Goal: Information Seeking & Learning: Learn about a topic

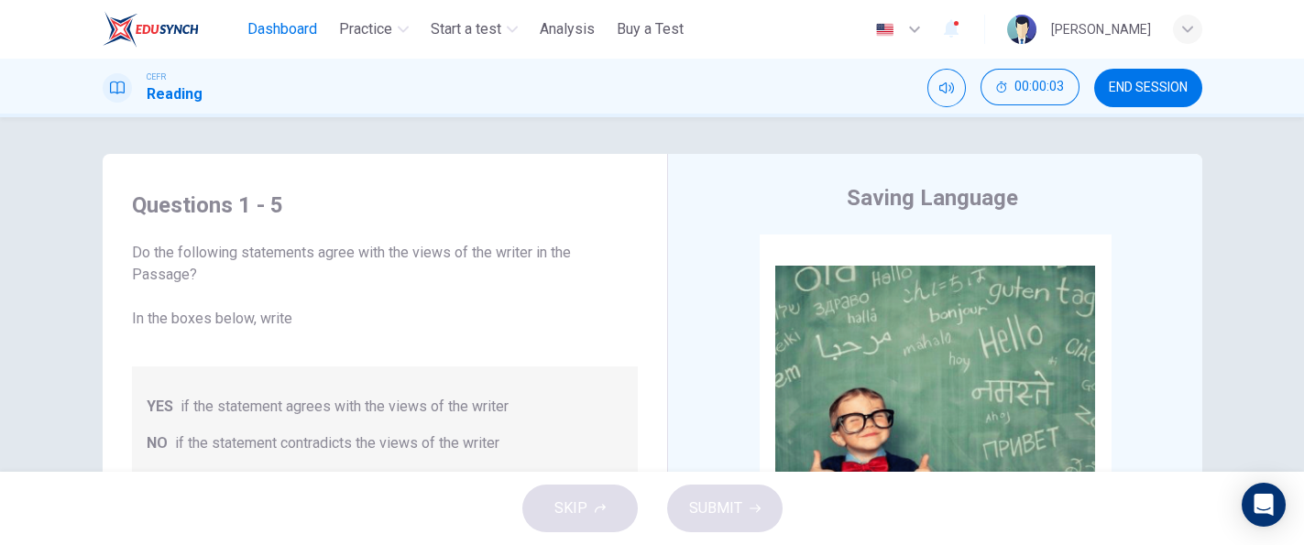
click at [280, 26] on span "Dashboard" at bounding box center [282, 29] width 70 height 22
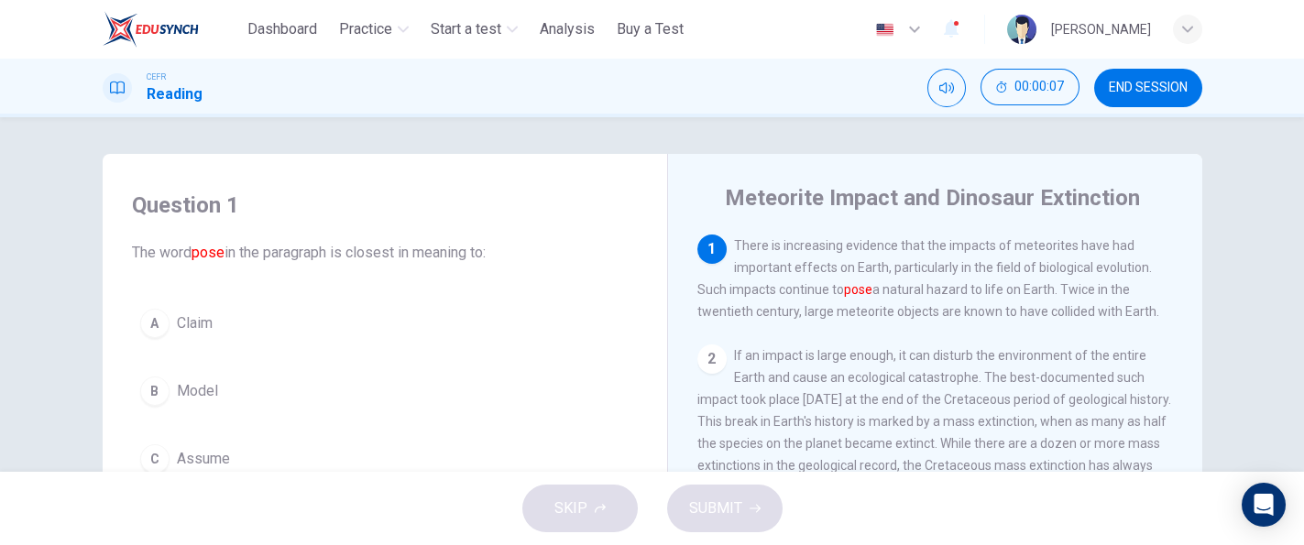
drag, startPoint x: 1283, startPoint y: 163, endPoint x: 1284, endPoint y: 190, distance: 26.6
click at [1284, 190] on div "Question 1 The word pose in the paragraph is closest in meaning to: A Claim B M…" at bounding box center [652, 294] width 1304 height 355
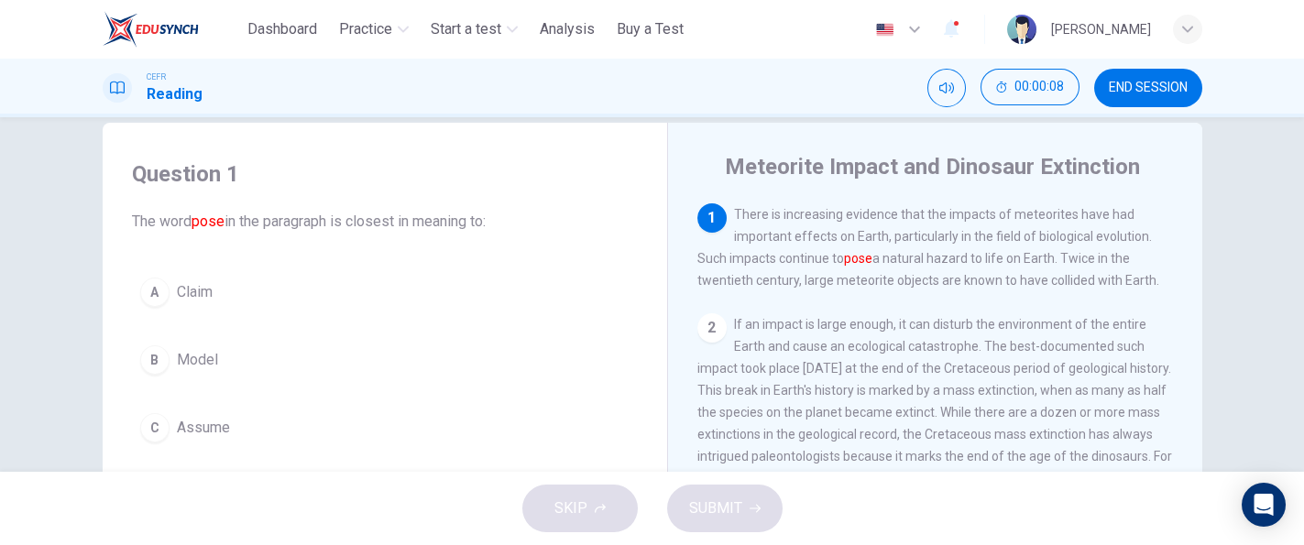
scroll to position [37, 0]
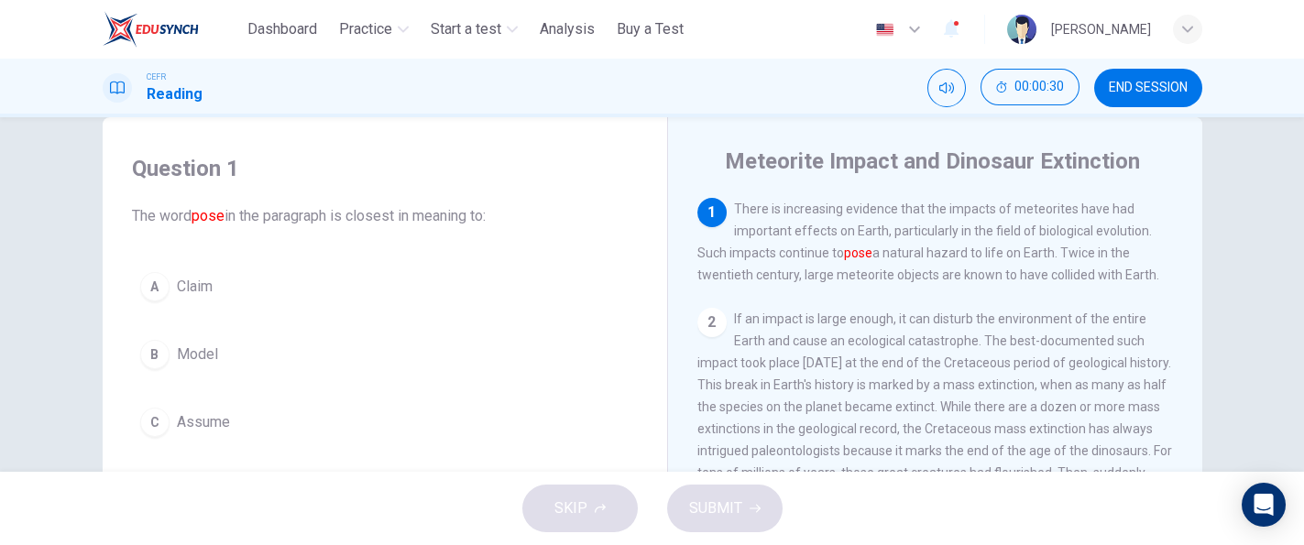
click at [1300, 105] on div "CEFR Reading 00:00:30 END SESSION" at bounding box center [652, 88] width 1304 height 59
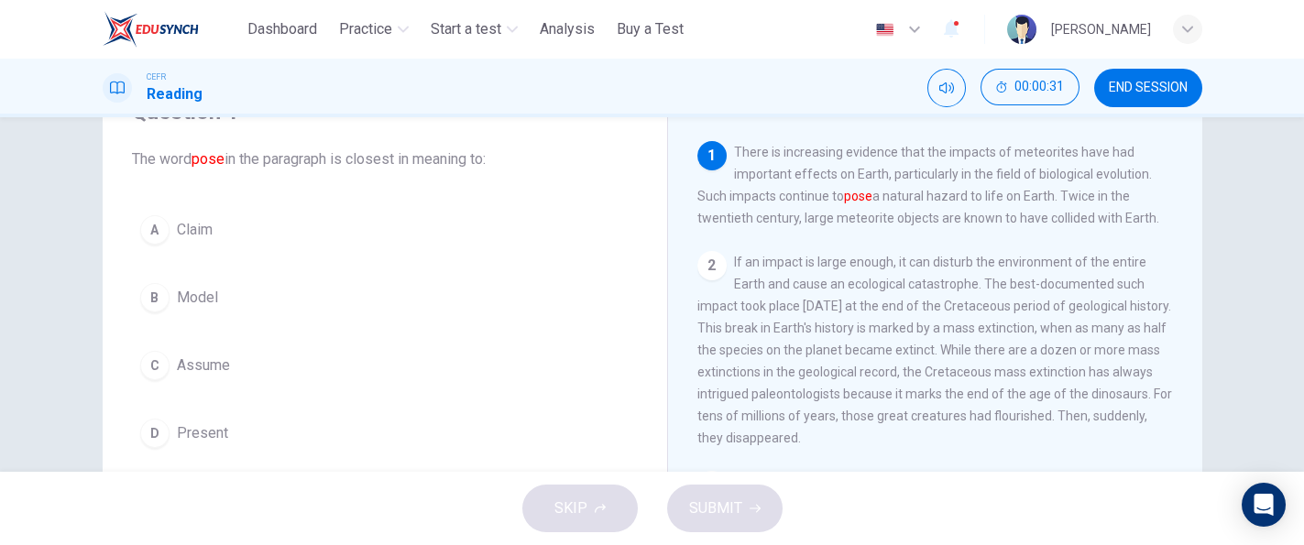
scroll to position [97, 0]
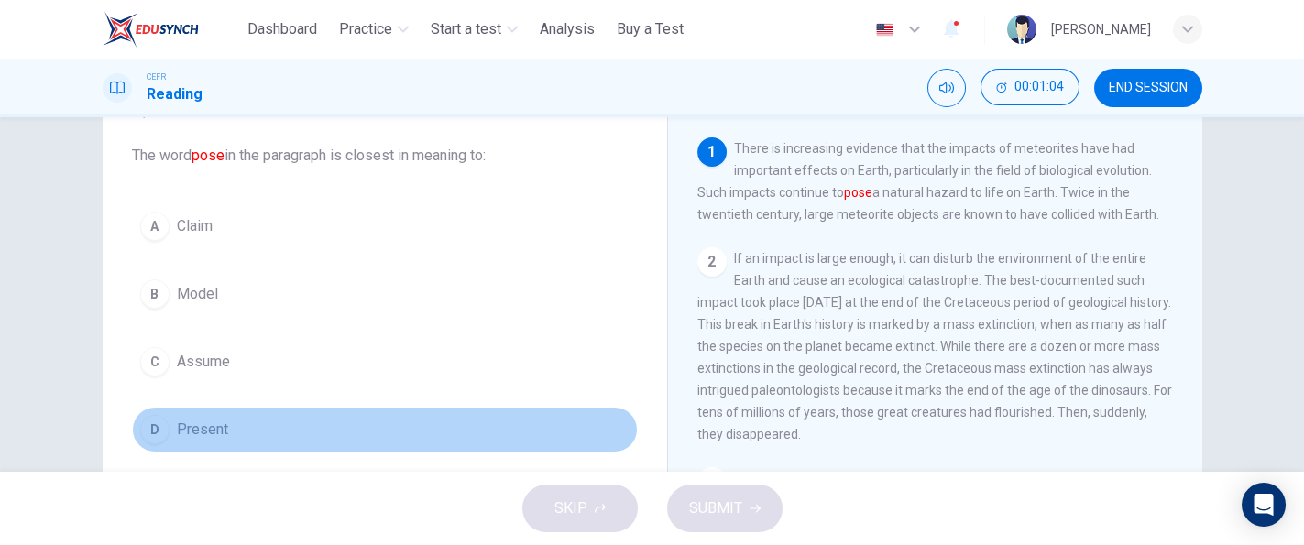
click at [198, 426] on span "Present" at bounding box center [202, 430] width 51 height 22
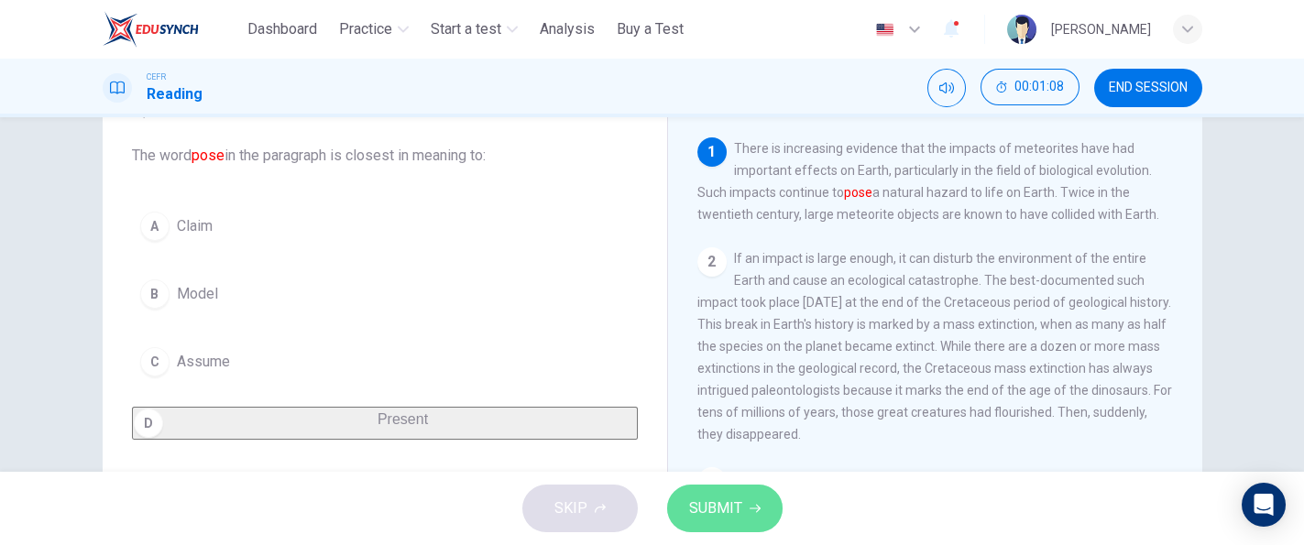
click at [714, 515] on span "SUBMIT" at bounding box center [715, 509] width 53 height 26
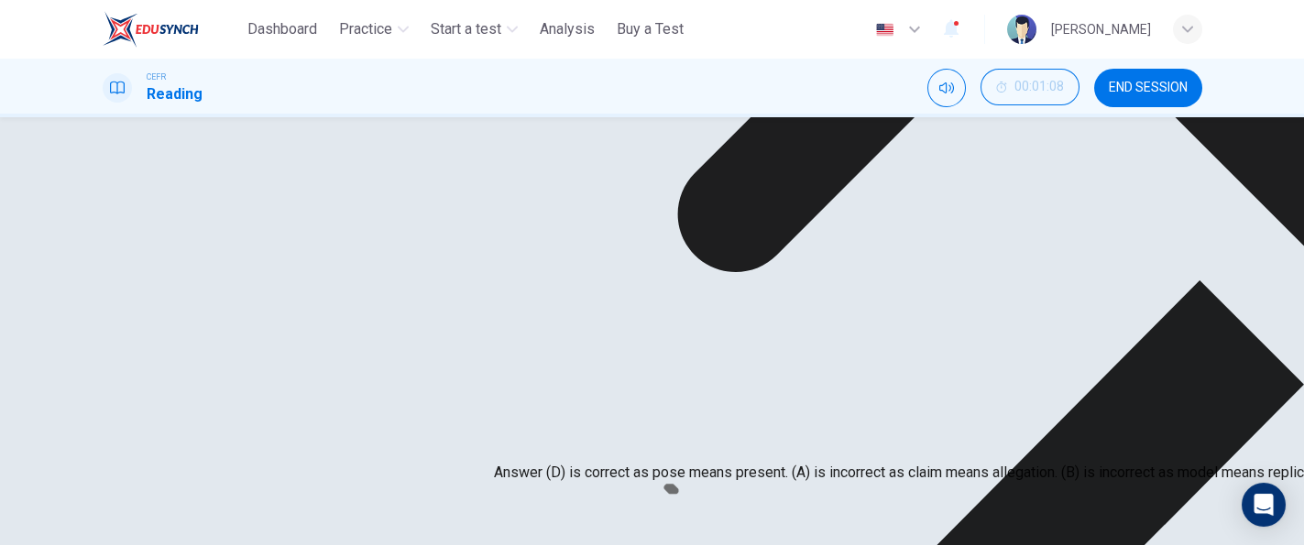
click at [983, 413] on div "2 If an impact is large enough, it can disturb the environment of the entire Ea…" at bounding box center [935, 346] width 476 height 198
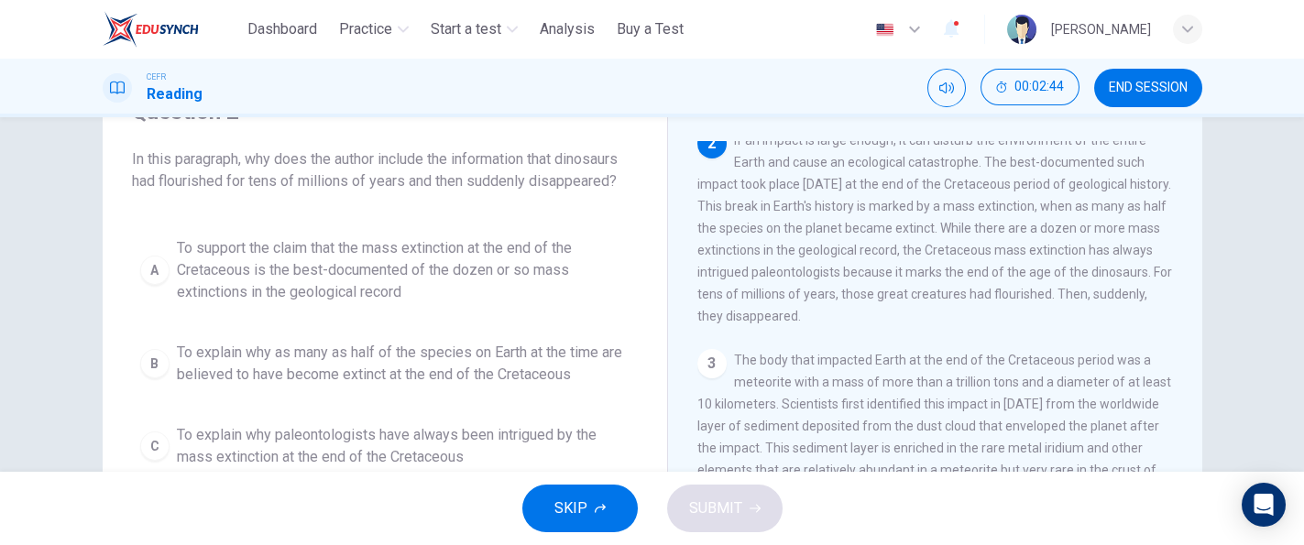
scroll to position [67, 0]
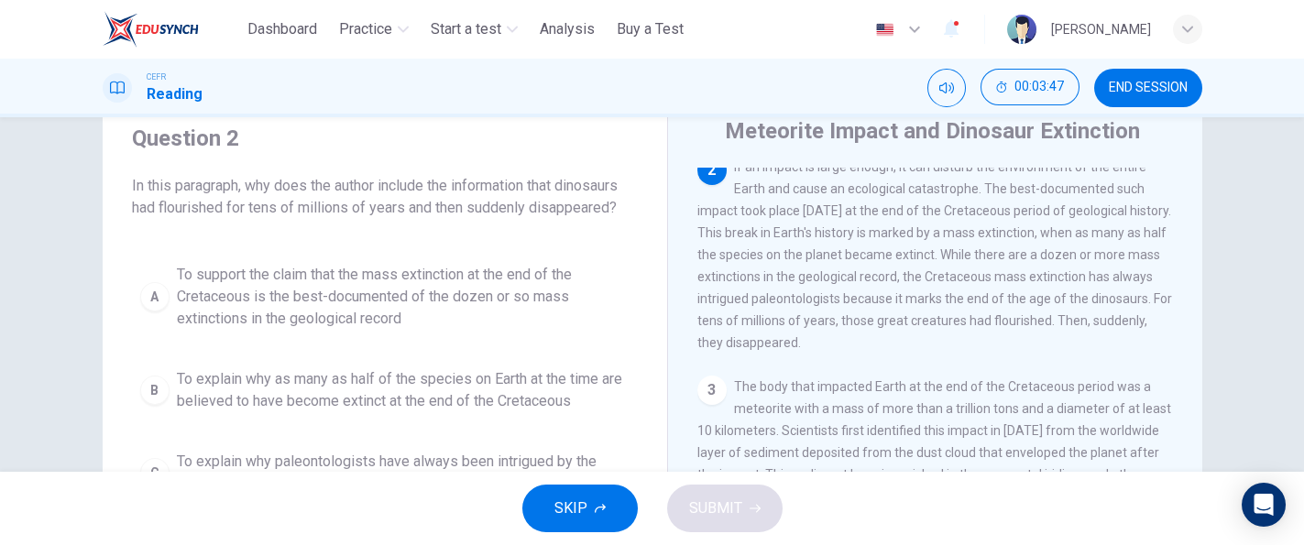
click at [1196, 272] on div "Question 2 In this paragraph, why does the author include the information that …" at bounding box center [652, 405] width 1158 height 637
drag, startPoint x: 1196, startPoint y: 272, endPoint x: 1196, endPoint y: 285, distance: 12.9
click at [1196, 285] on div "Question 2 In this paragraph, why does the author include the information that …" at bounding box center [652, 405] width 1158 height 637
drag, startPoint x: 1196, startPoint y: 285, endPoint x: 1192, endPoint y: 293, distance: 9.4
click at [1192, 293] on div "Question 2 In this paragraph, why does the author include the information that …" at bounding box center [652, 405] width 1158 height 637
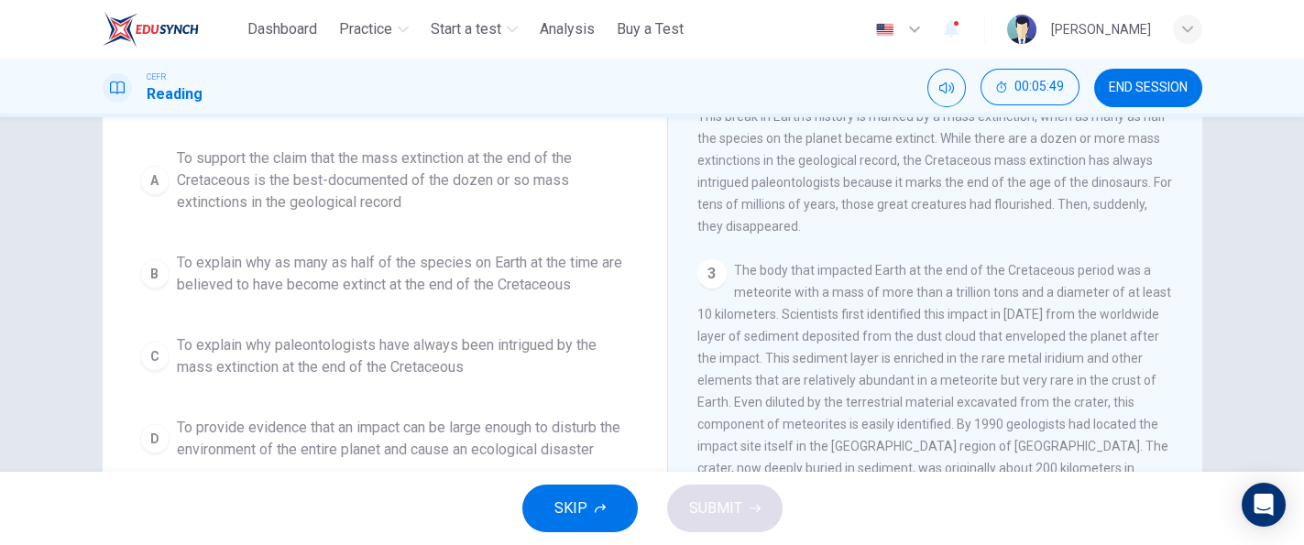
scroll to position [191, 0]
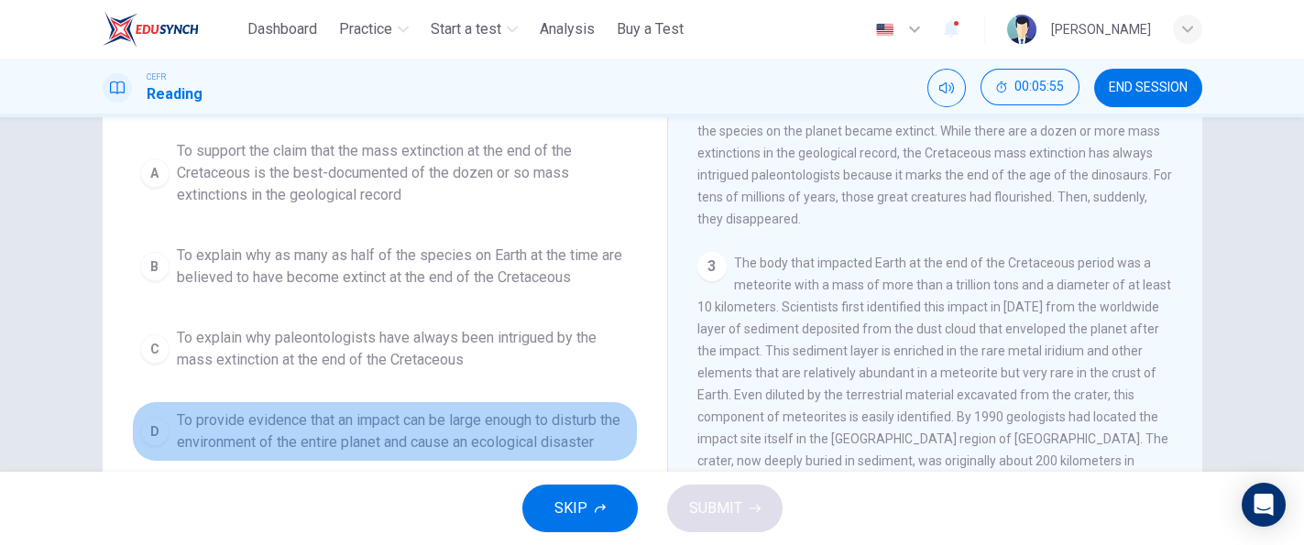
click at [579, 449] on span "To provide evidence that an impact can be large enough to disturb the environme…" at bounding box center [403, 432] width 453 height 44
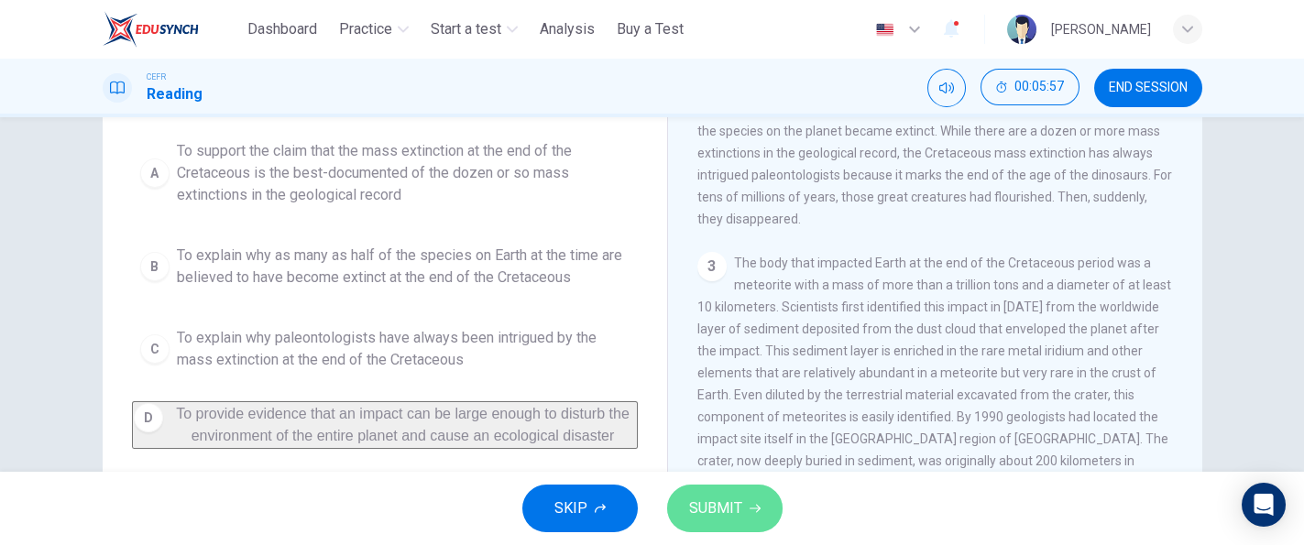
click at [713, 492] on button "SUBMIT" at bounding box center [724, 509] width 115 height 48
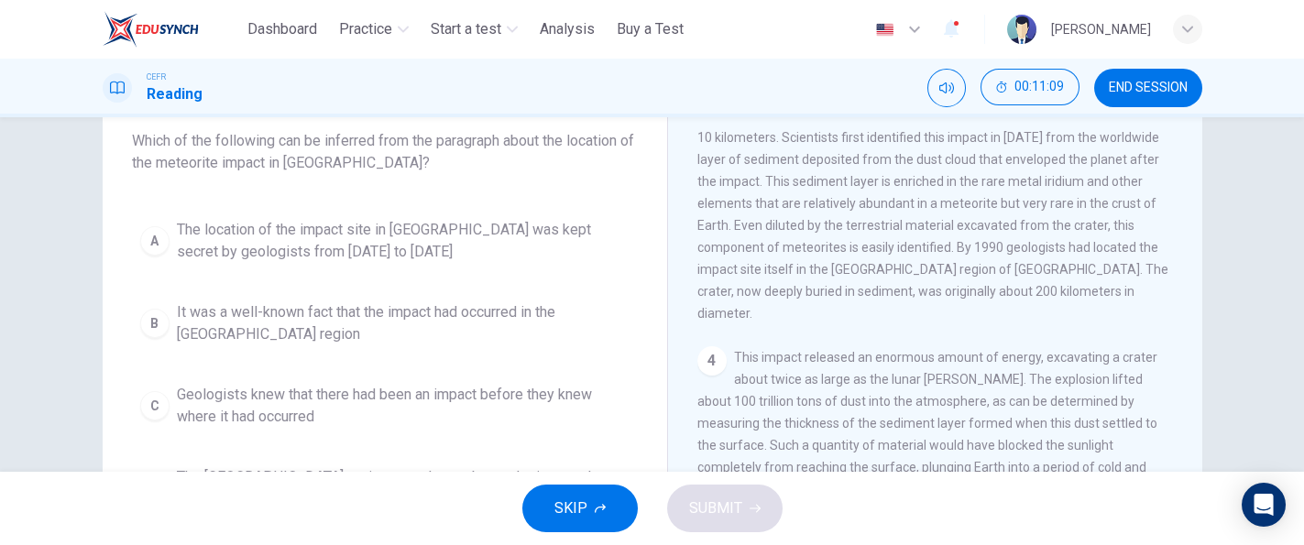
scroll to position [213, 0]
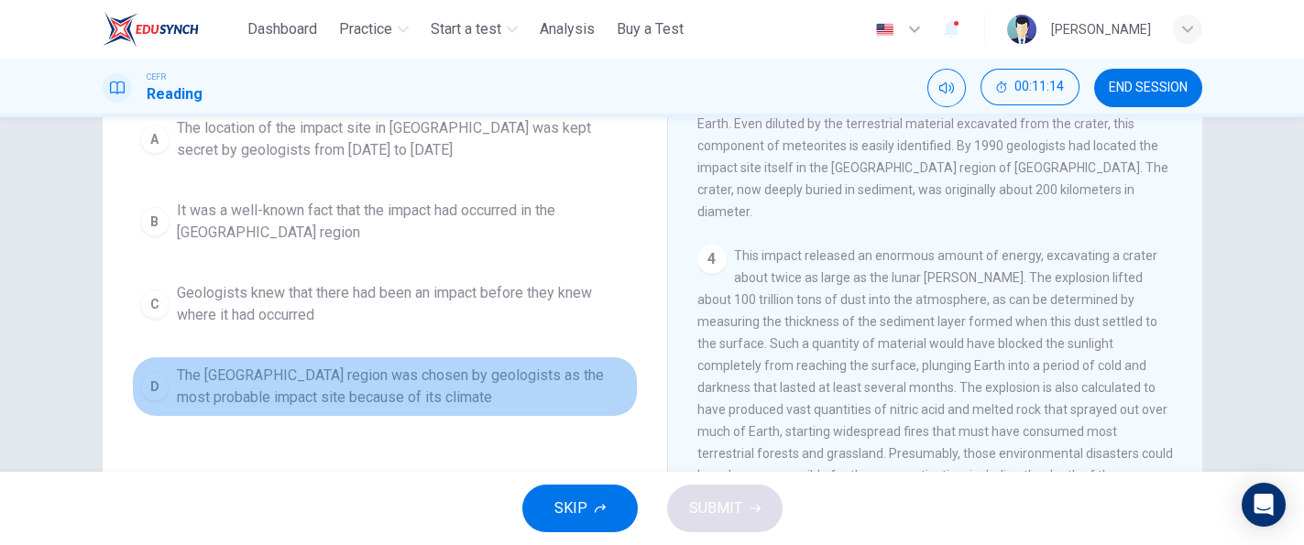
click at [554, 379] on span "The Yucatán region was chosen by geologists as the most probable impact site be…" at bounding box center [403, 387] width 453 height 44
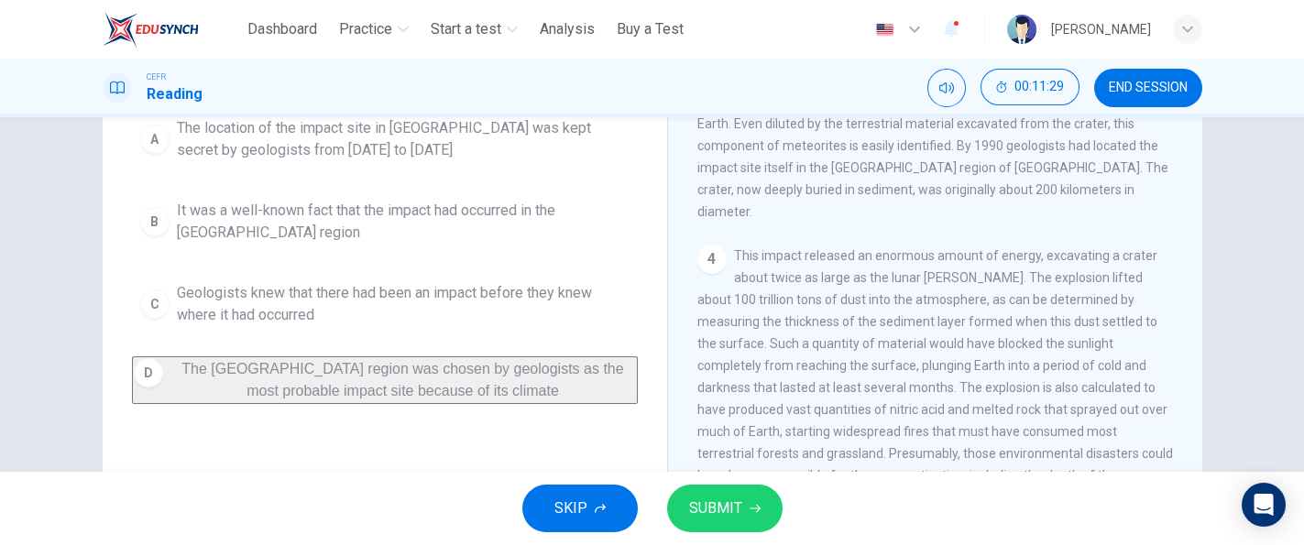
click at [718, 479] on div "SKIP SUBMIT" at bounding box center [652, 508] width 1304 height 73
click at [711, 503] on span "SUBMIT" at bounding box center [715, 509] width 53 height 26
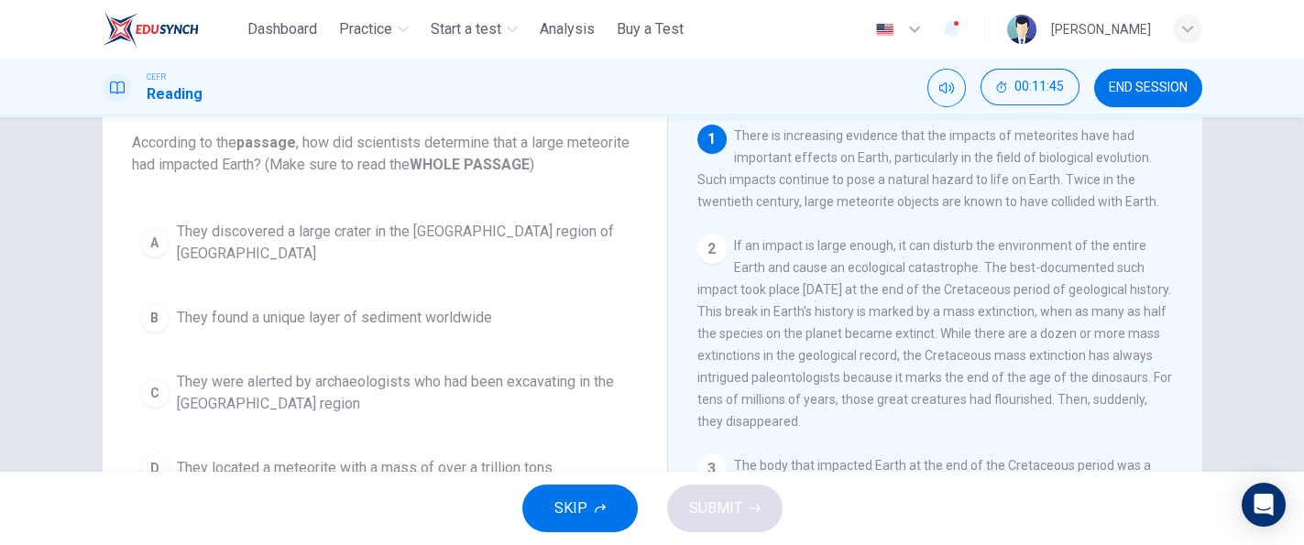
scroll to position [114, 0]
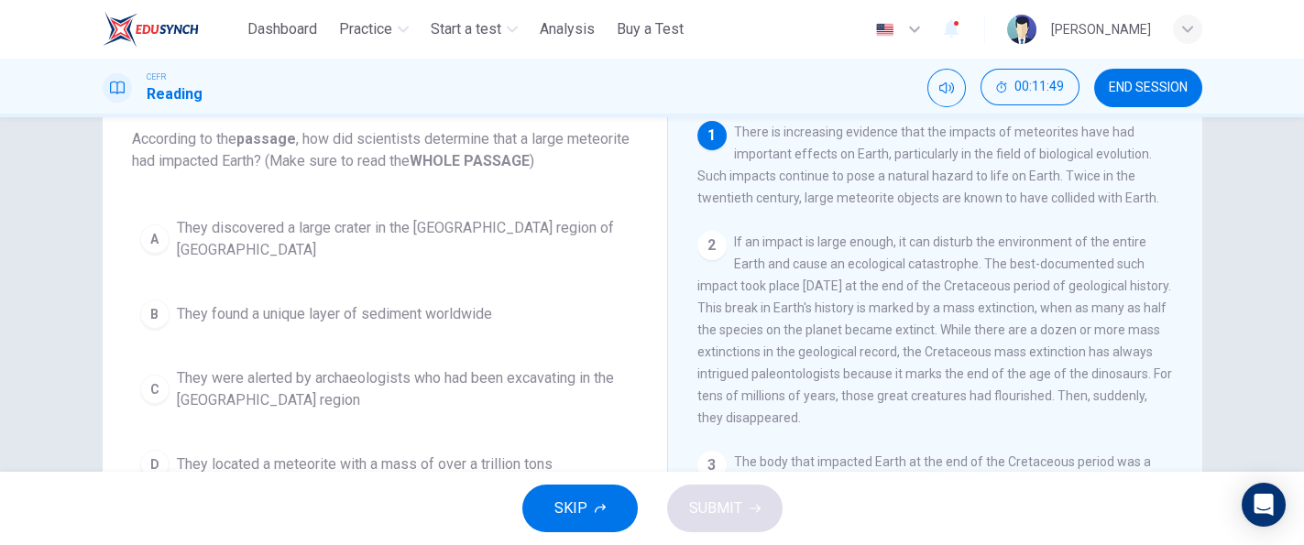
drag, startPoint x: 1174, startPoint y: 188, endPoint x: 1177, endPoint y: 244, distance: 56.0
click at [1177, 244] on div "1 There is increasing evidence that the impacts of meteorites have had importan…" at bounding box center [947, 399] width 500 height 556
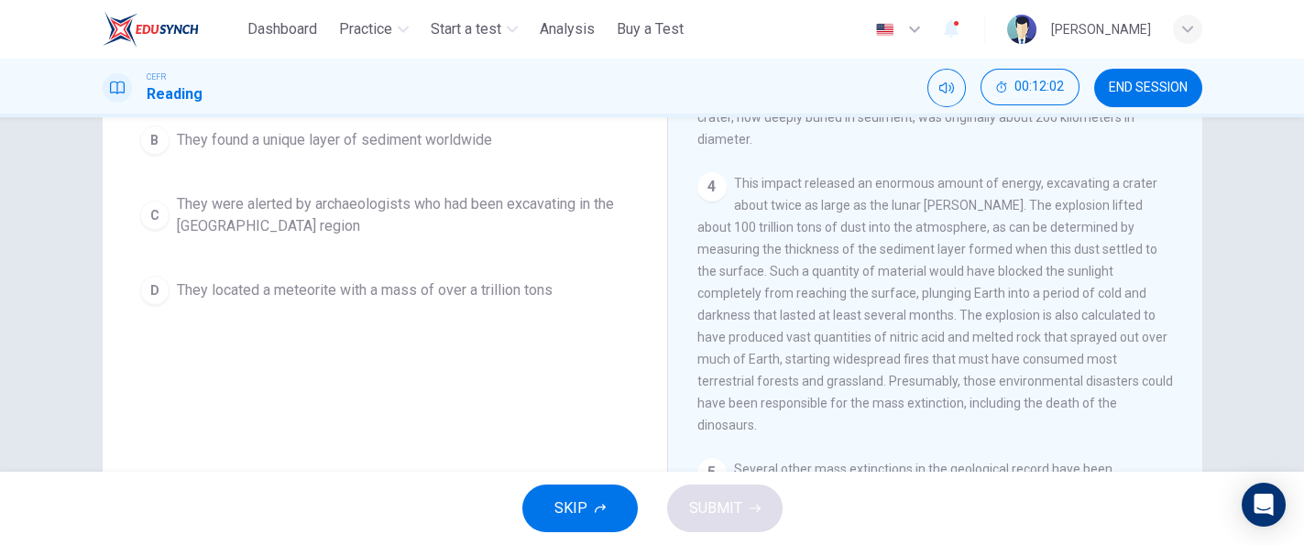
scroll to position [372, 0]
drag, startPoint x: 1173, startPoint y: 197, endPoint x: 1186, endPoint y: 185, distance: 18.2
click at [1186, 185] on div "1 There is increasing evidence that the impacts of meteorites have had importan…" at bounding box center [947, 225] width 500 height 556
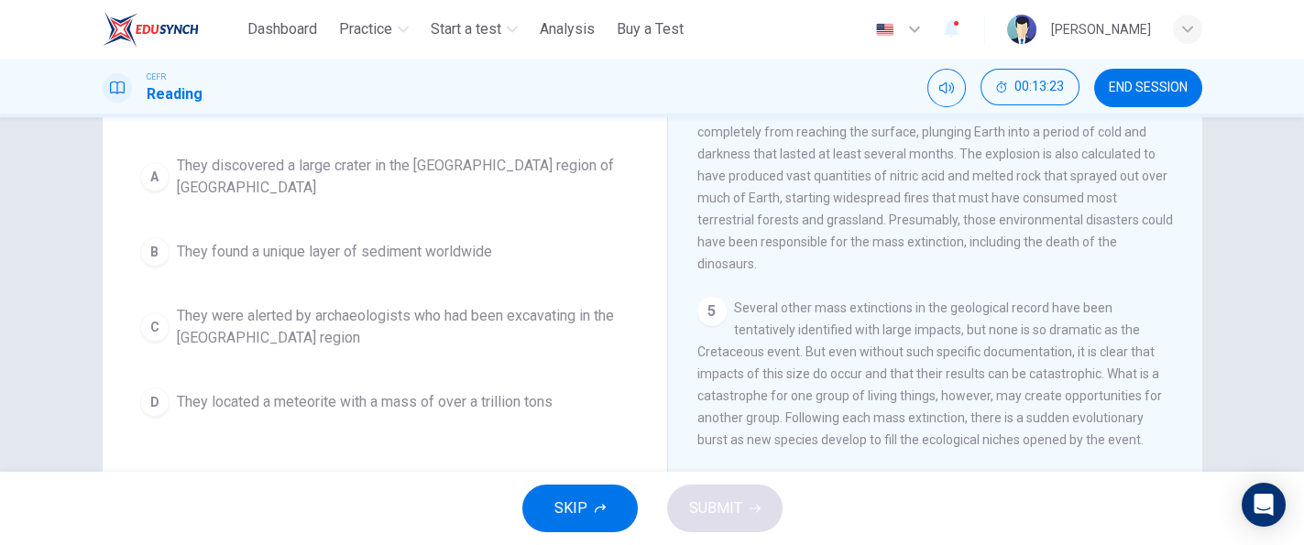
scroll to position [633, 0]
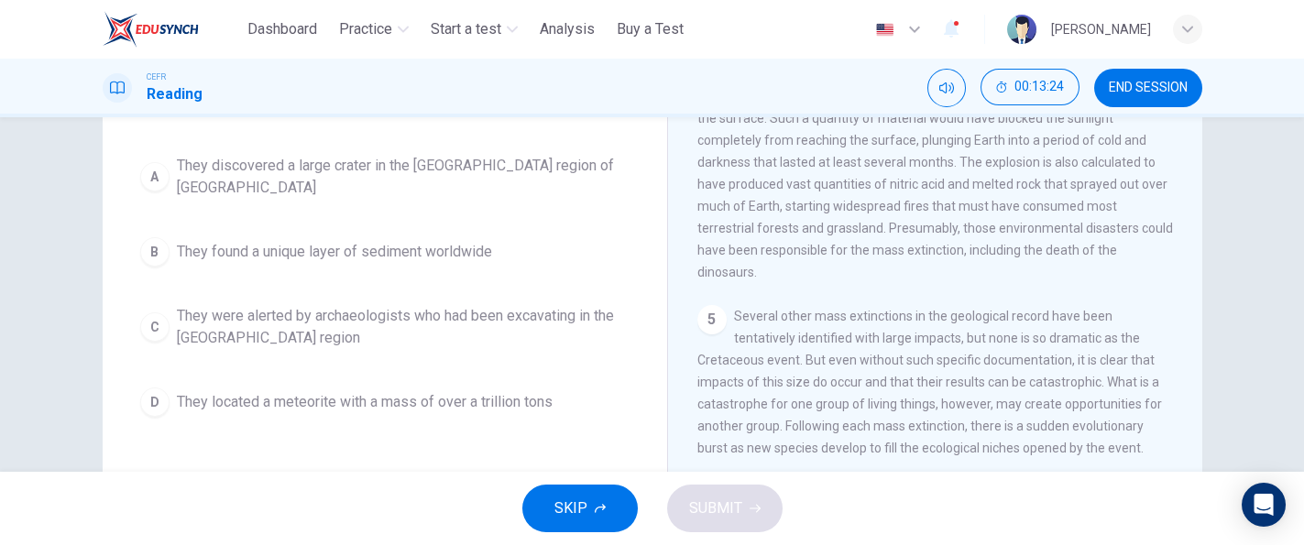
drag, startPoint x: 1195, startPoint y: 285, endPoint x: 1196, endPoint y: 244, distance: 41.3
click at [1196, 244] on div "Question 4 According to the passage , how did scientists determine that a large…" at bounding box center [652, 296] width 1158 height 637
click at [1202, 289] on div "Question 4 According to the passage , how did scientists determine that a large…" at bounding box center [652, 296] width 1158 height 637
drag, startPoint x: 1202, startPoint y: 289, endPoint x: 1198, endPoint y: 310, distance: 21.4
click at [1198, 310] on div "Question 4 According to the passage , how did scientists determine that a large…" at bounding box center [652, 296] width 1158 height 637
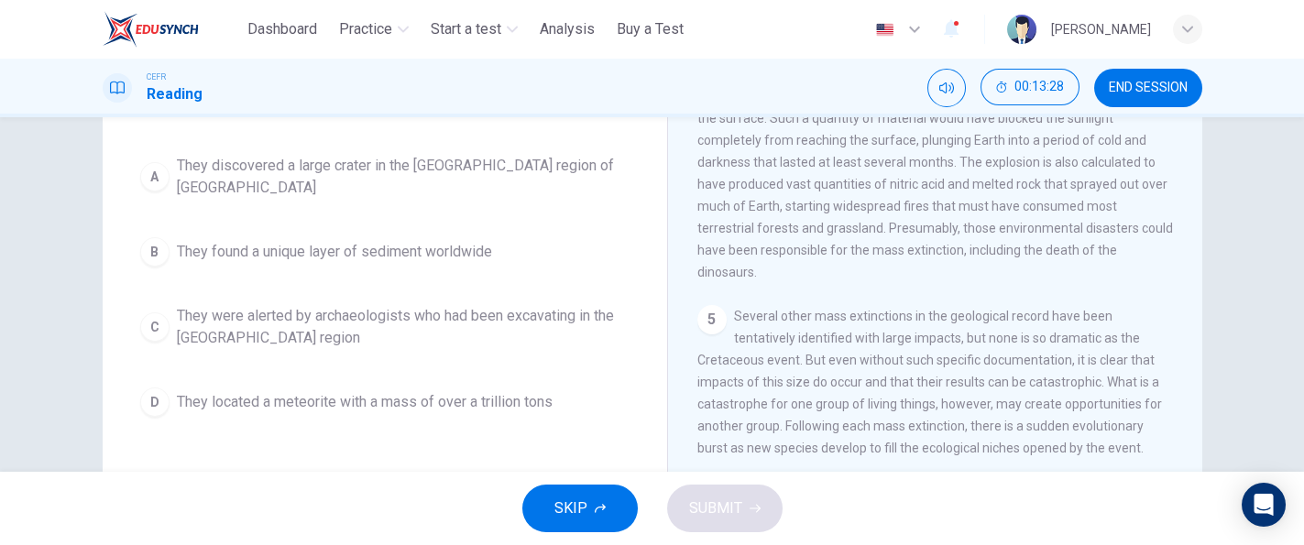
drag, startPoint x: 1198, startPoint y: 310, endPoint x: 1185, endPoint y: 300, distance: 17.0
click at [1185, 300] on div "Question 4 According to the passage , how did scientists determine that a large…" at bounding box center [652, 296] width 1158 height 637
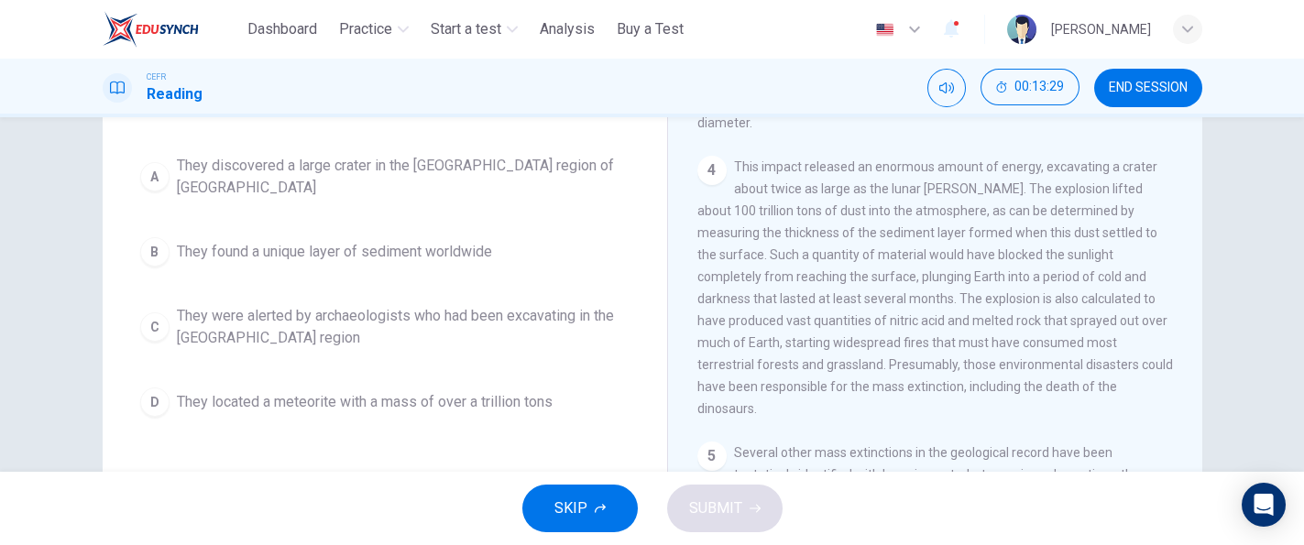
scroll to position [466, 0]
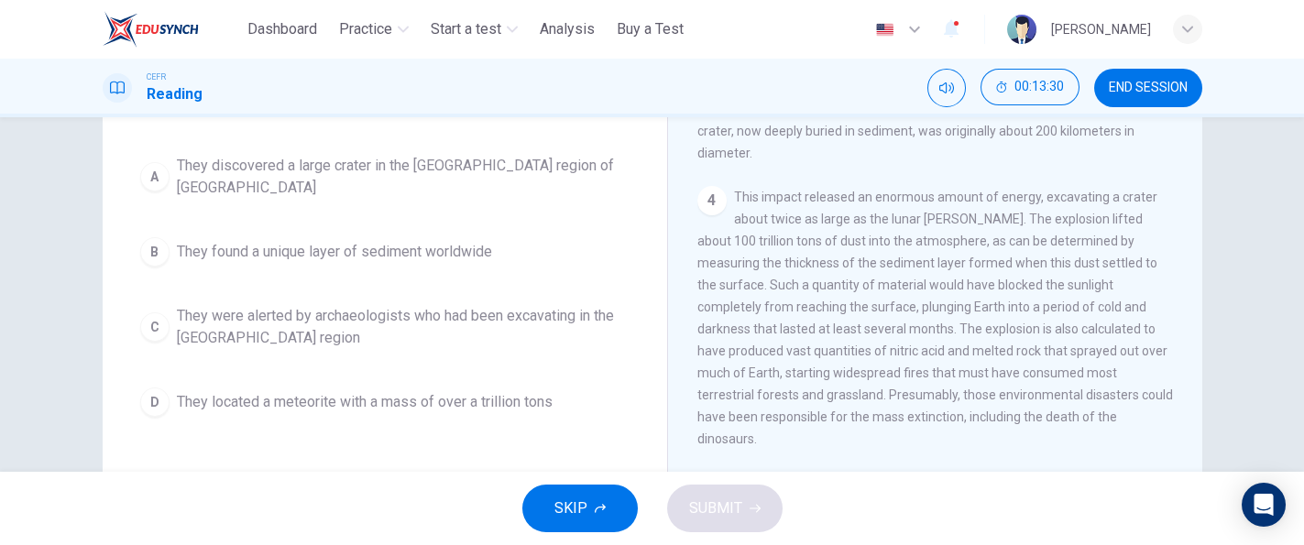
drag, startPoint x: 1191, startPoint y: 247, endPoint x: 1193, endPoint y: 231, distance: 16.6
click at [1193, 231] on div "Meteorite Impact and Dinosaur Extinction 1 There is increasing evidence that th…" at bounding box center [934, 311] width 535 height 666
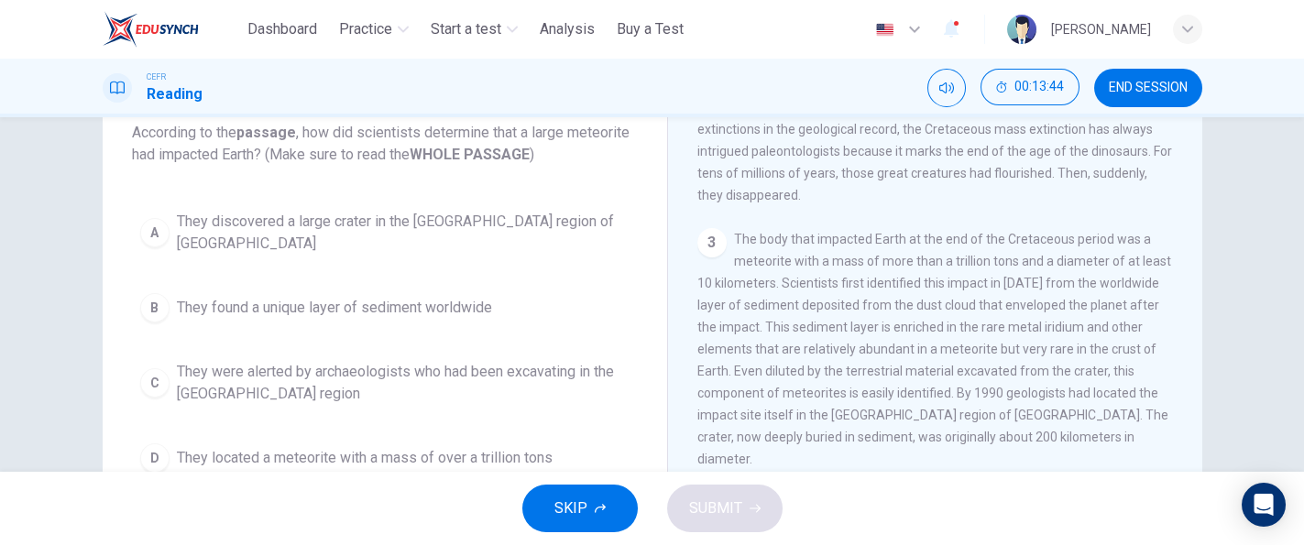
scroll to position [118, 0]
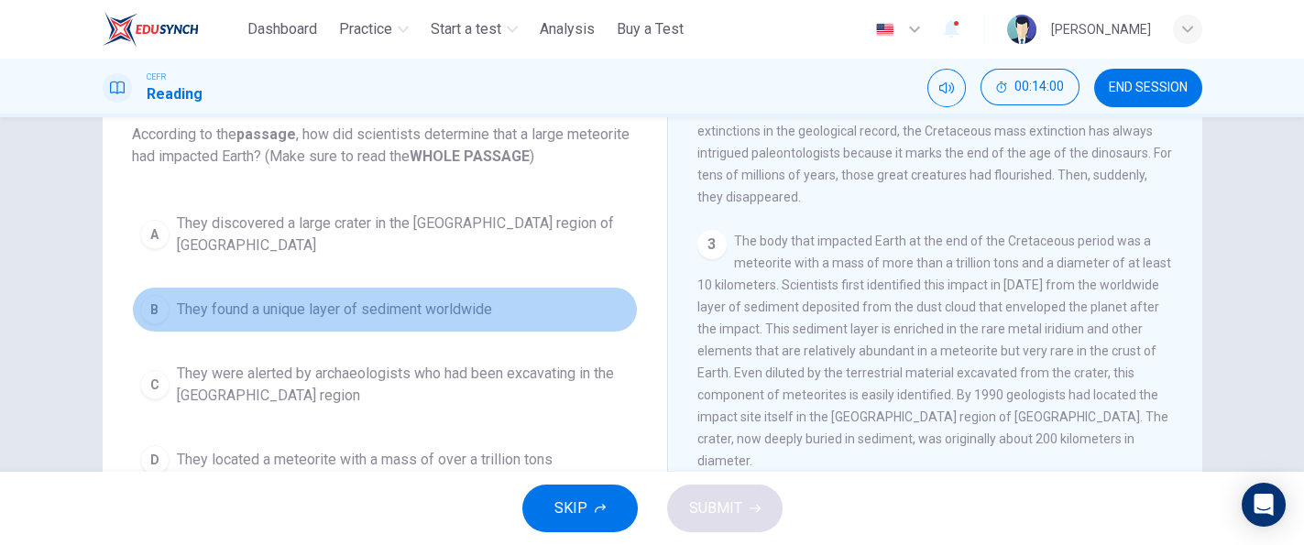
click at [531, 288] on button "B They found a unique layer of sediment worldwide" at bounding box center [385, 310] width 506 height 46
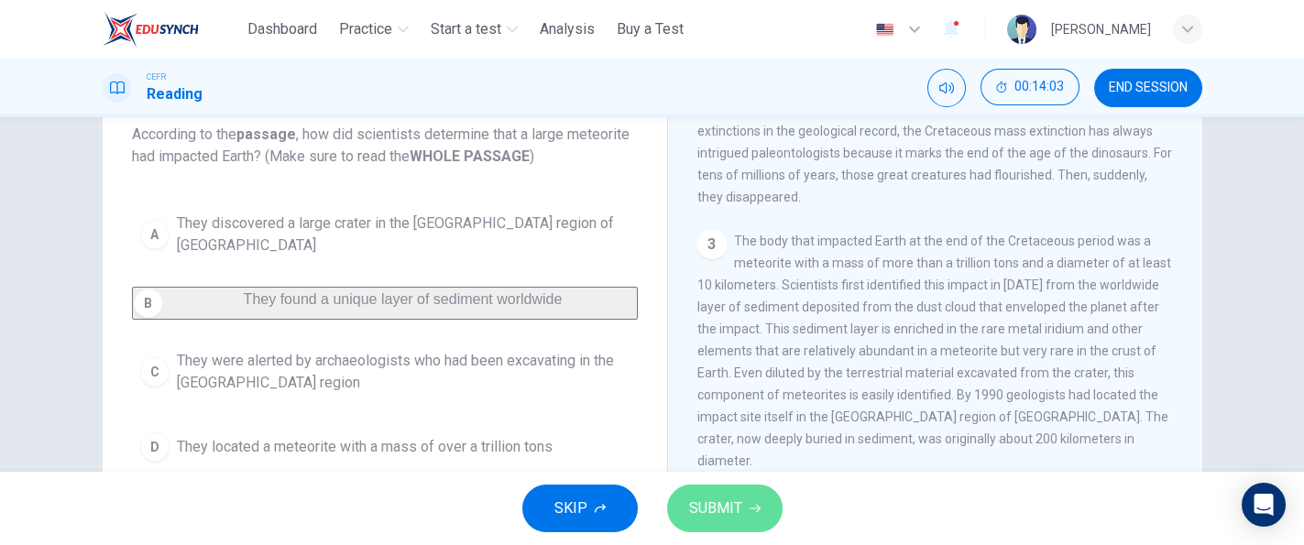
click at [713, 506] on span "SUBMIT" at bounding box center [715, 509] width 53 height 26
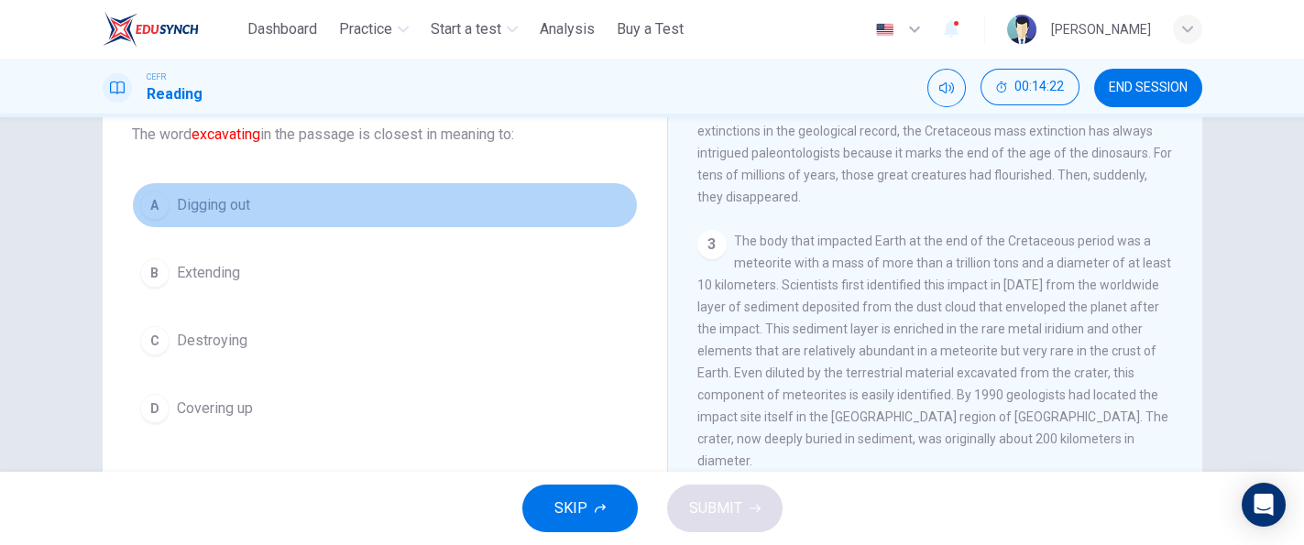
click at [408, 219] on button "A Digging out" at bounding box center [385, 205] width 506 height 46
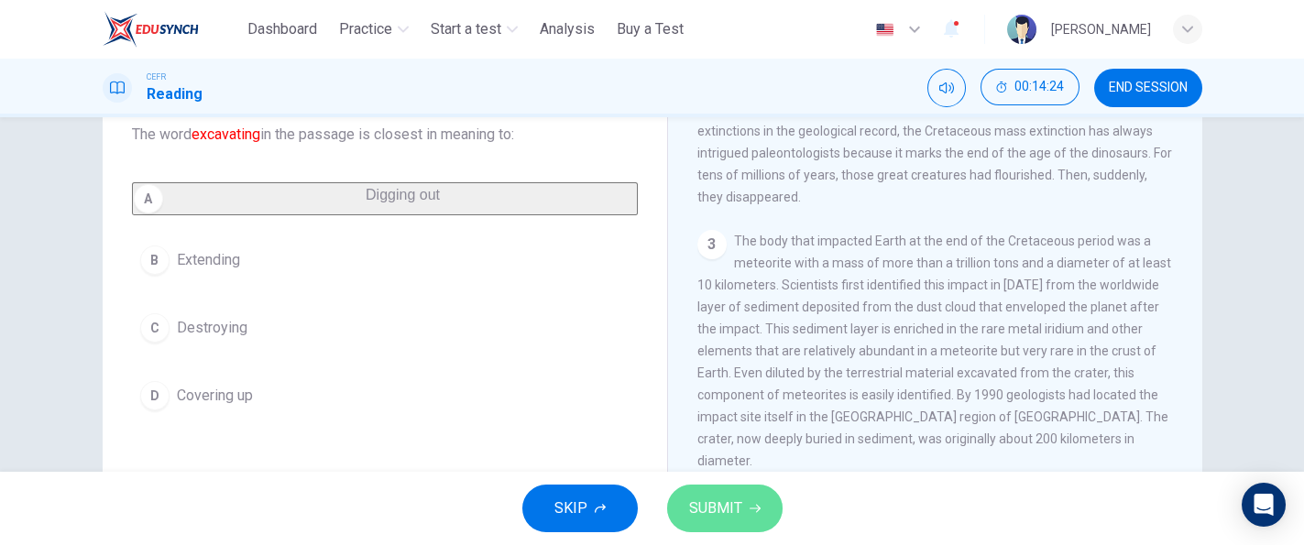
click at [724, 487] on button "SUBMIT" at bounding box center [724, 509] width 115 height 48
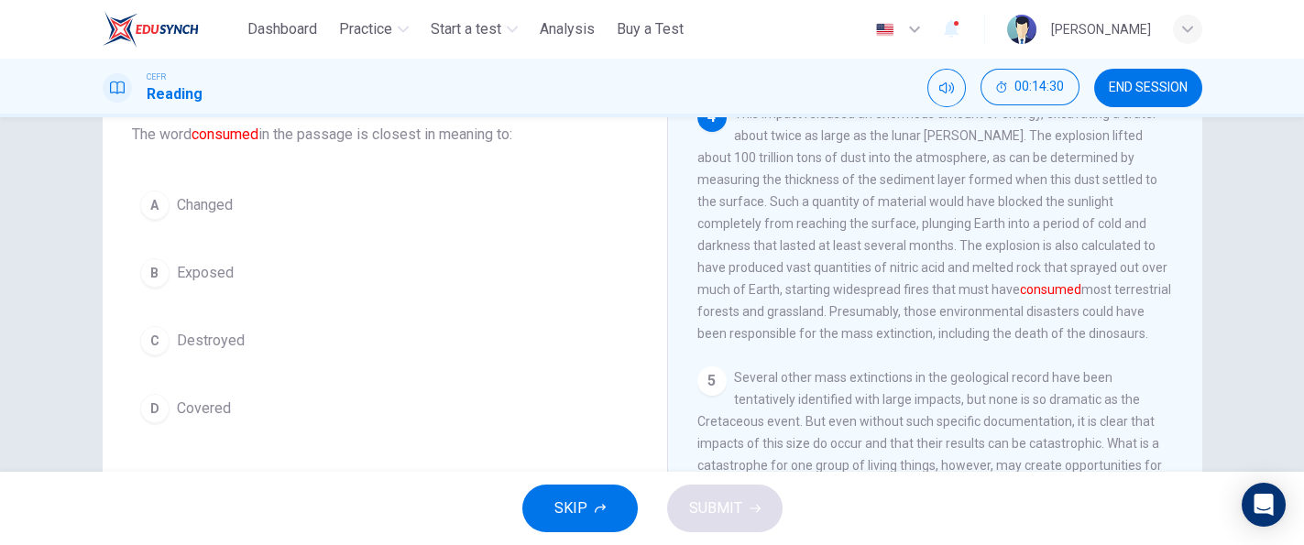
scroll to position [606, 0]
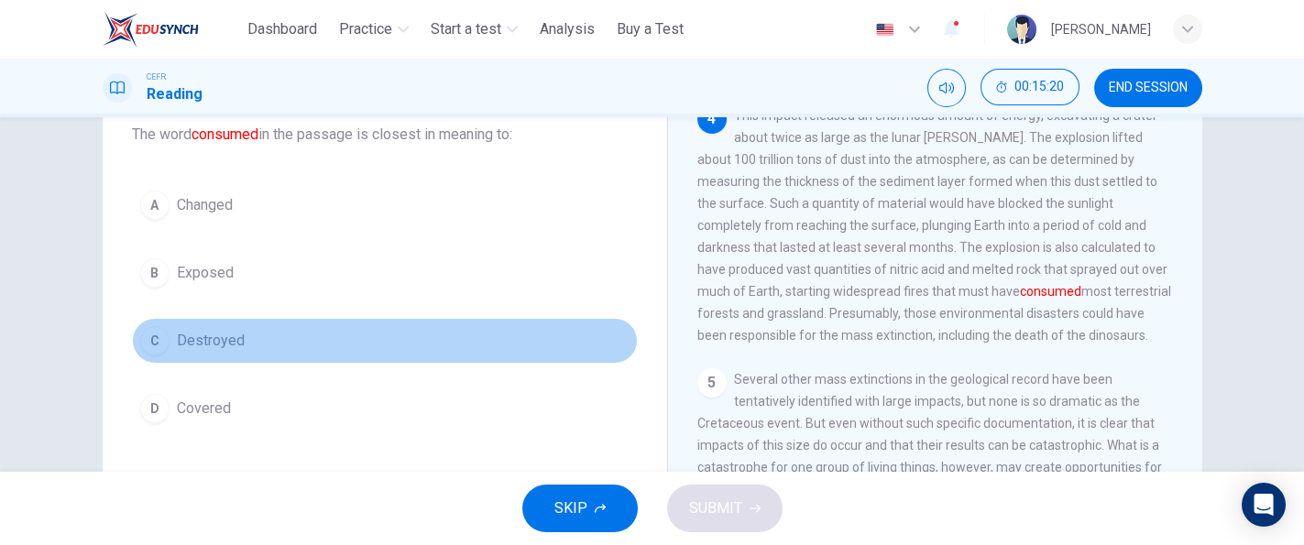
click at [268, 334] on button "C Destroyed" at bounding box center [385, 341] width 506 height 46
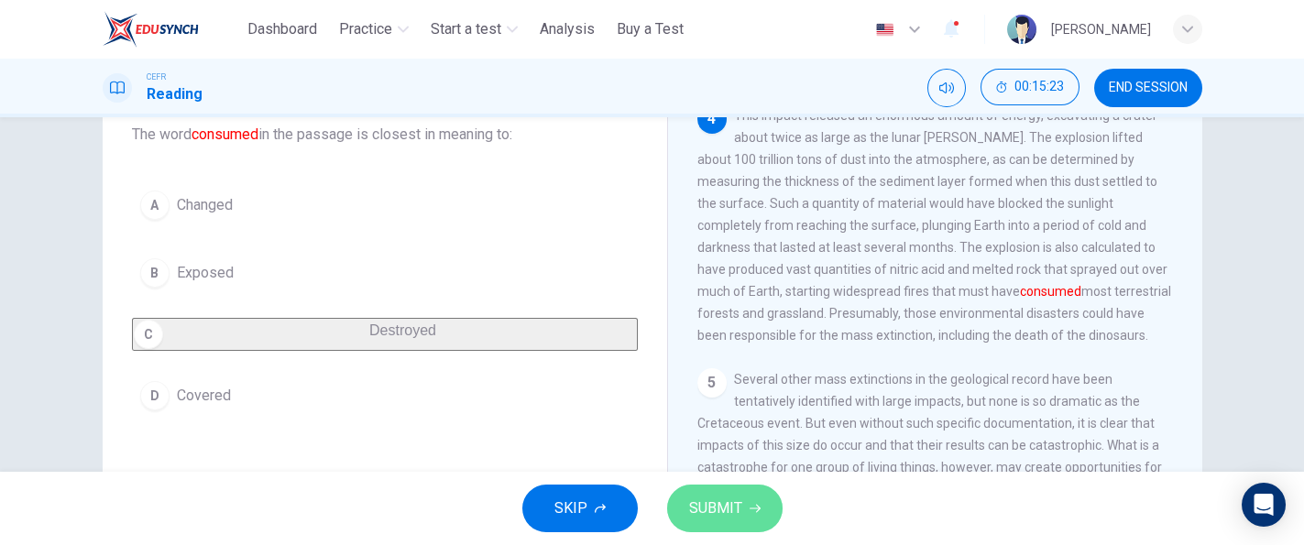
click at [758, 505] on icon "button" at bounding box center [754, 508] width 11 height 11
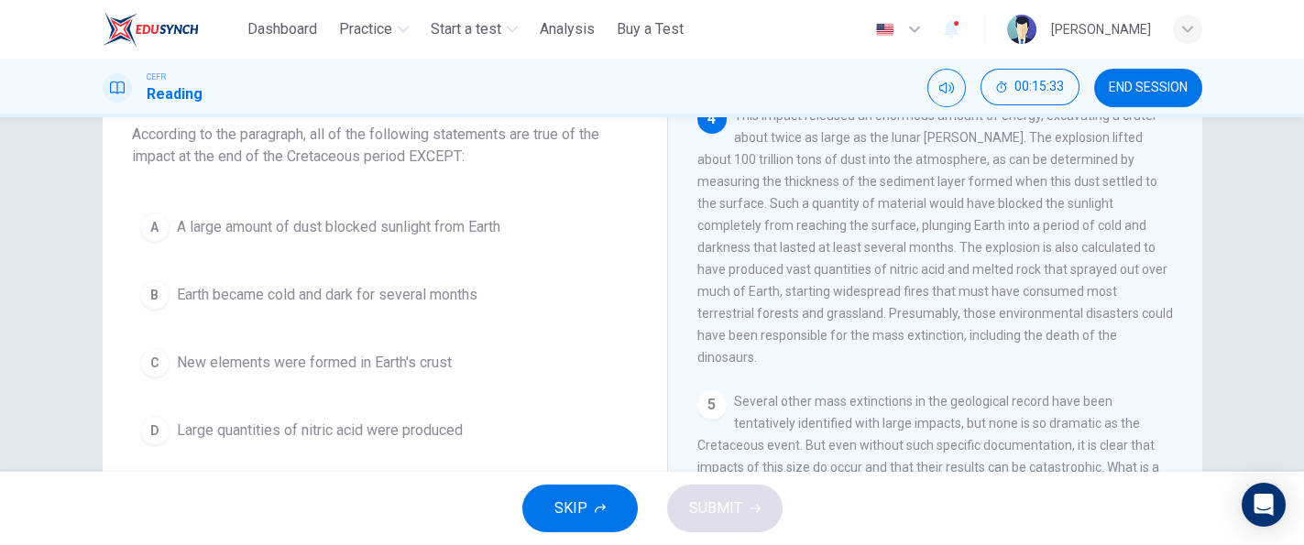
drag, startPoint x: 1290, startPoint y: 262, endPoint x: 1290, endPoint y: 251, distance: 11.0
click at [1290, 251] on div "Question 7 According to the paragraph, all of the following statements are true…" at bounding box center [652, 294] width 1304 height 355
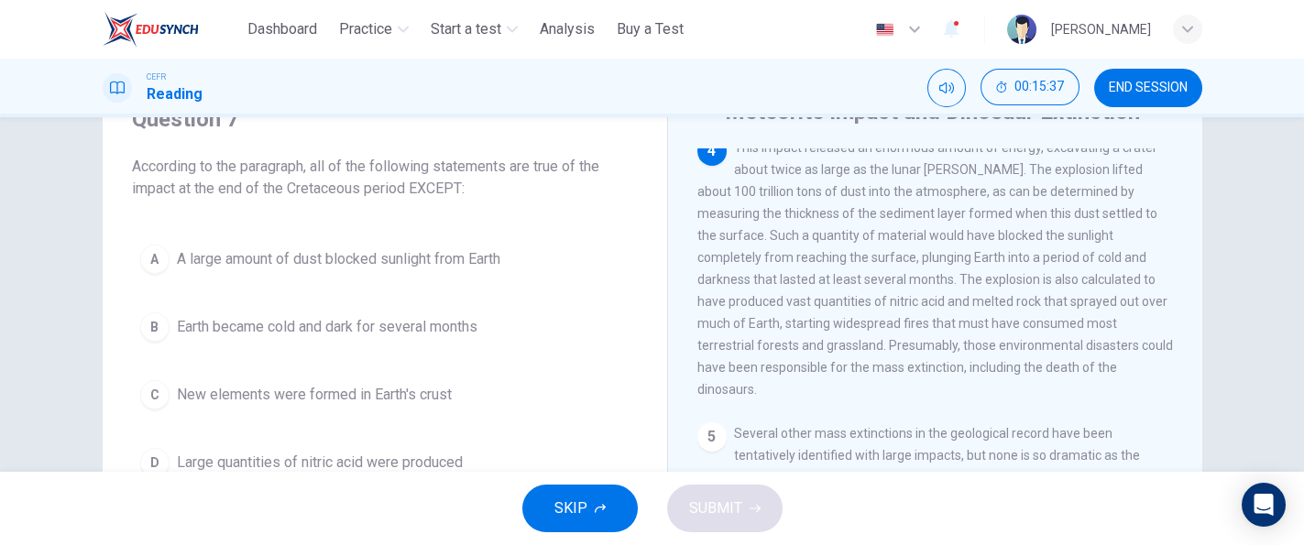
scroll to position [95, 0]
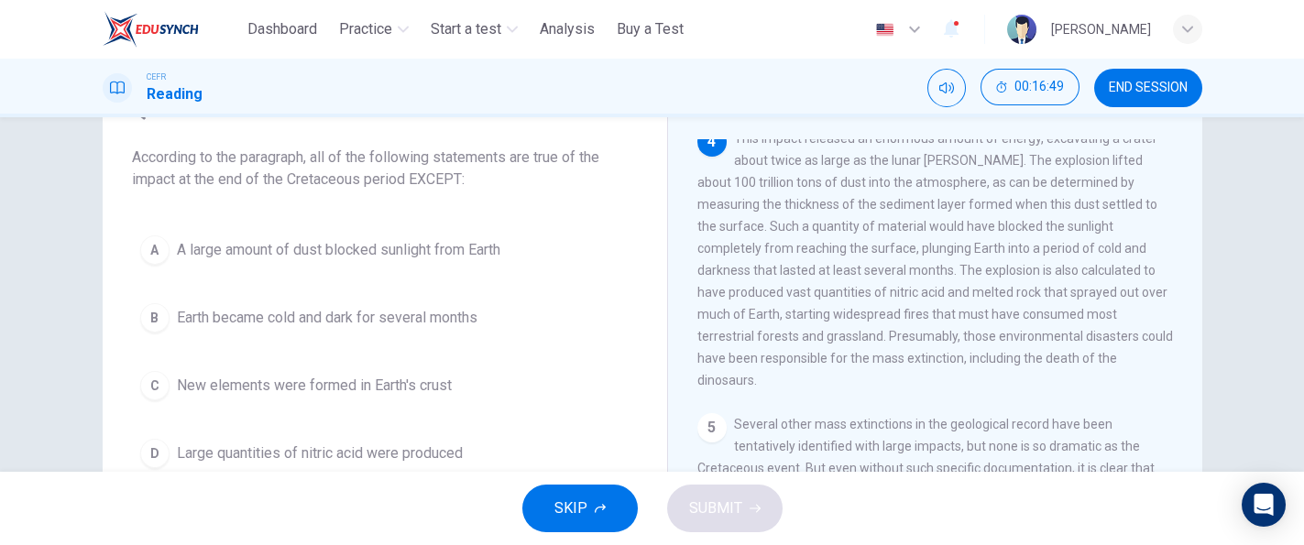
click at [444, 406] on div "A A large amount of dust blocked sunlight from Earth B Earth became cold and da…" at bounding box center [385, 351] width 506 height 249
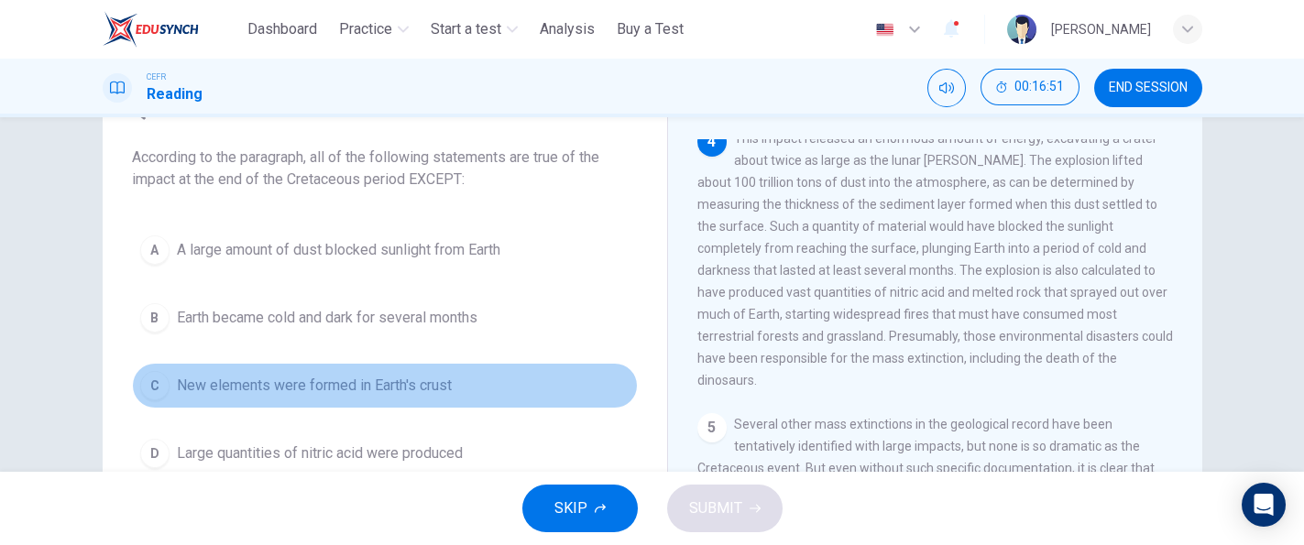
click at [426, 399] on button "C New elements were formed in Earth's crust" at bounding box center [385, 386] width 506 height 46
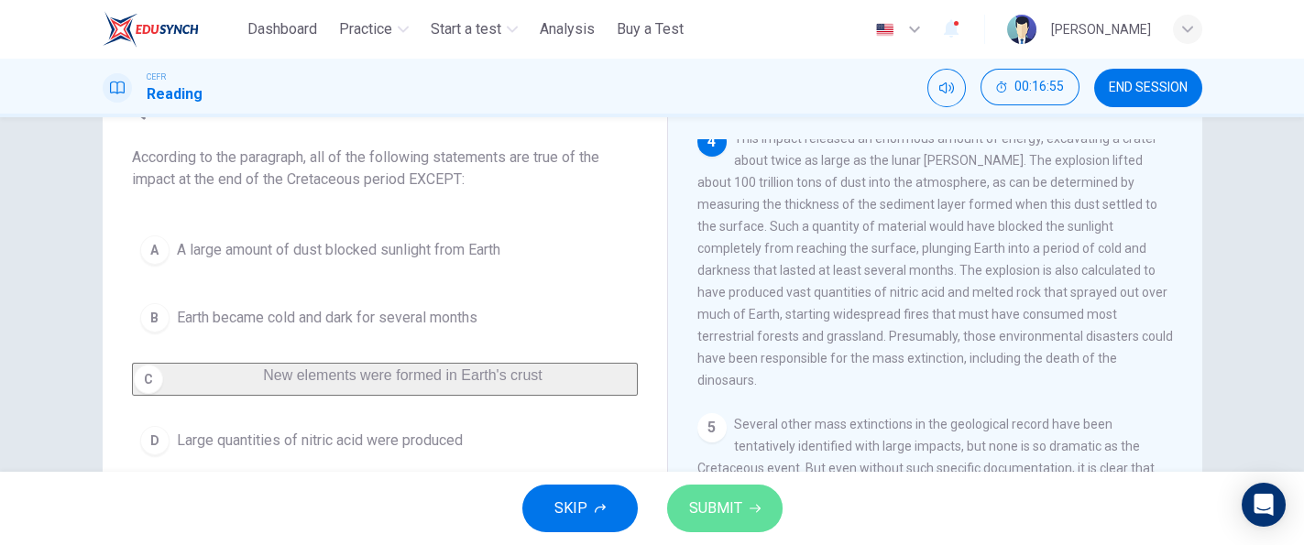
click at [689, 500] on span "SUBMIT" at bounding box center [715, 509] width 53 height 26
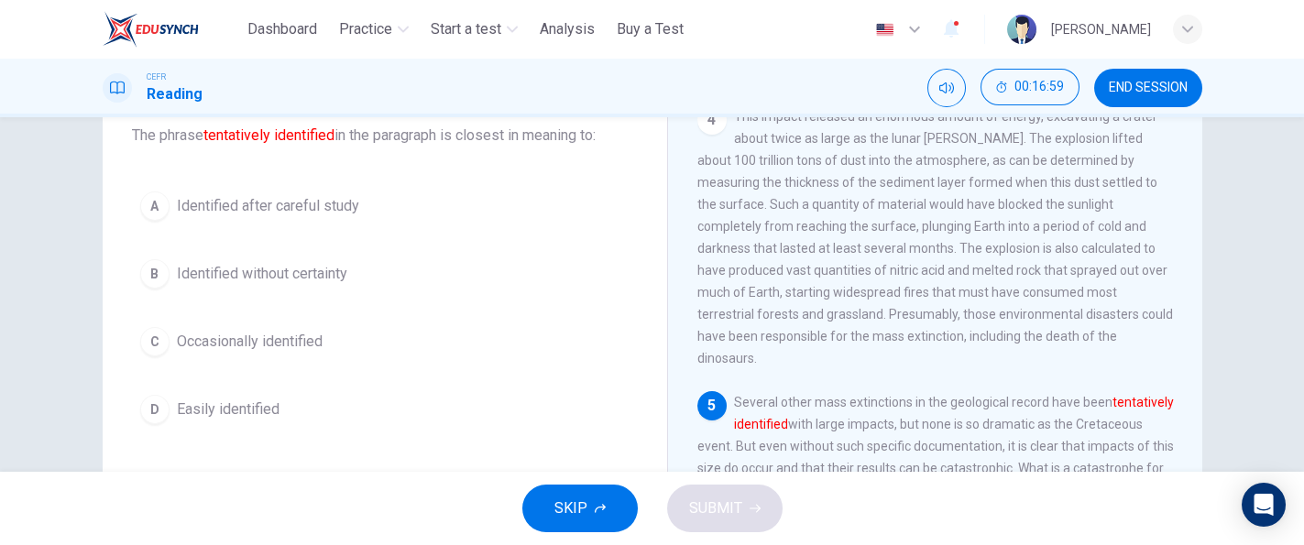
scroll to position [123, 0]
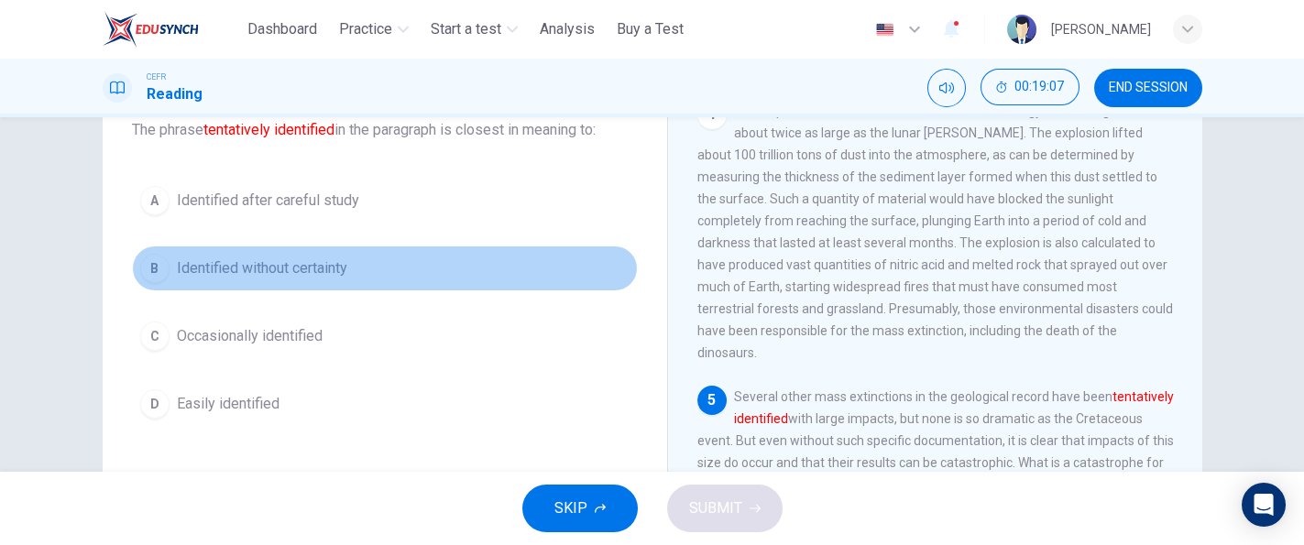
click at [417, 268] on button "B Identified without certainty" at bounding box center [385, 269] width 506 height 46
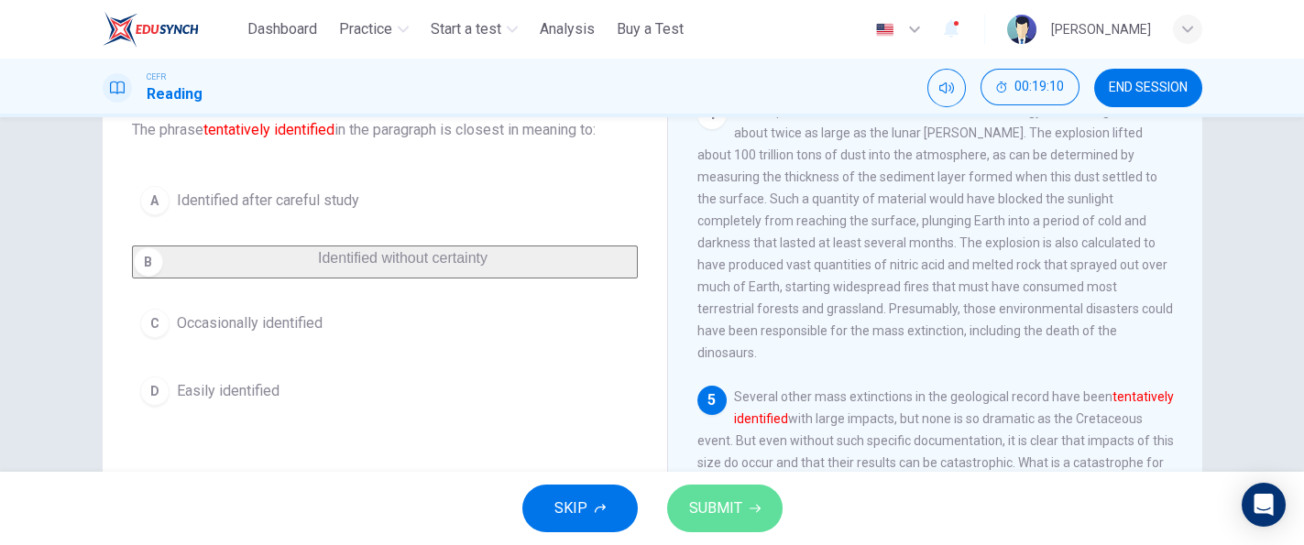
click at [709, 500] on span "SUBMIT" at bounding box center [715, 509] width 53 height 26
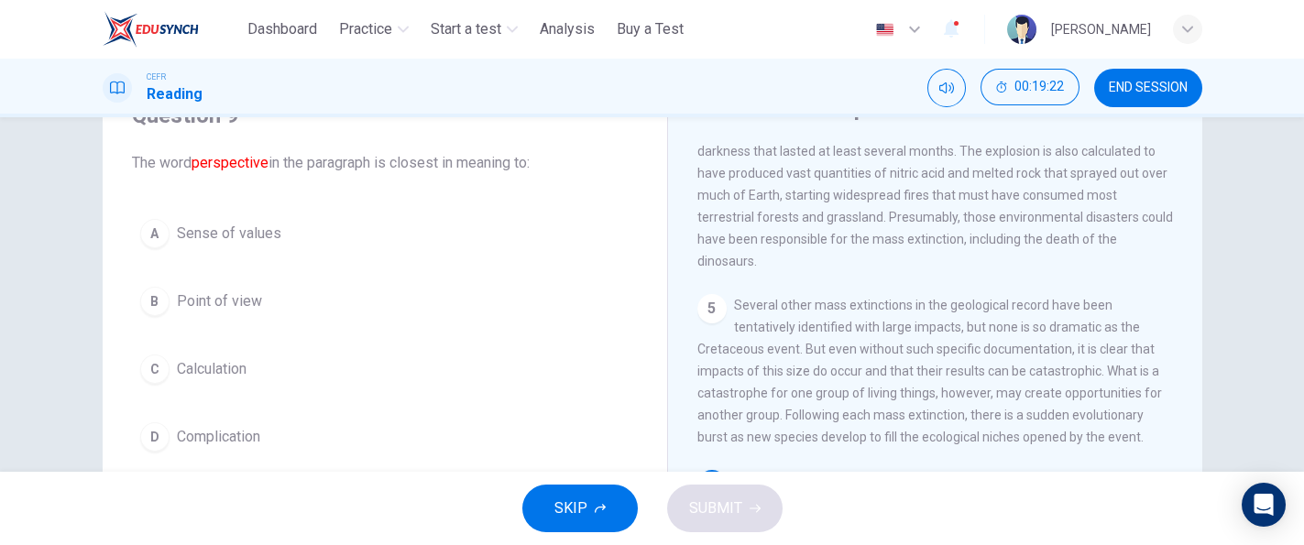
scroll to position [89, 0]
click at [394, 325] on div "A Sense of values B Point of view C Calculation D Complication" at bounding box center [385, 336] width 506 height 249
click at [246, 313] on button "B Point of view" at bounding box center [385, 302] width 506 height 46
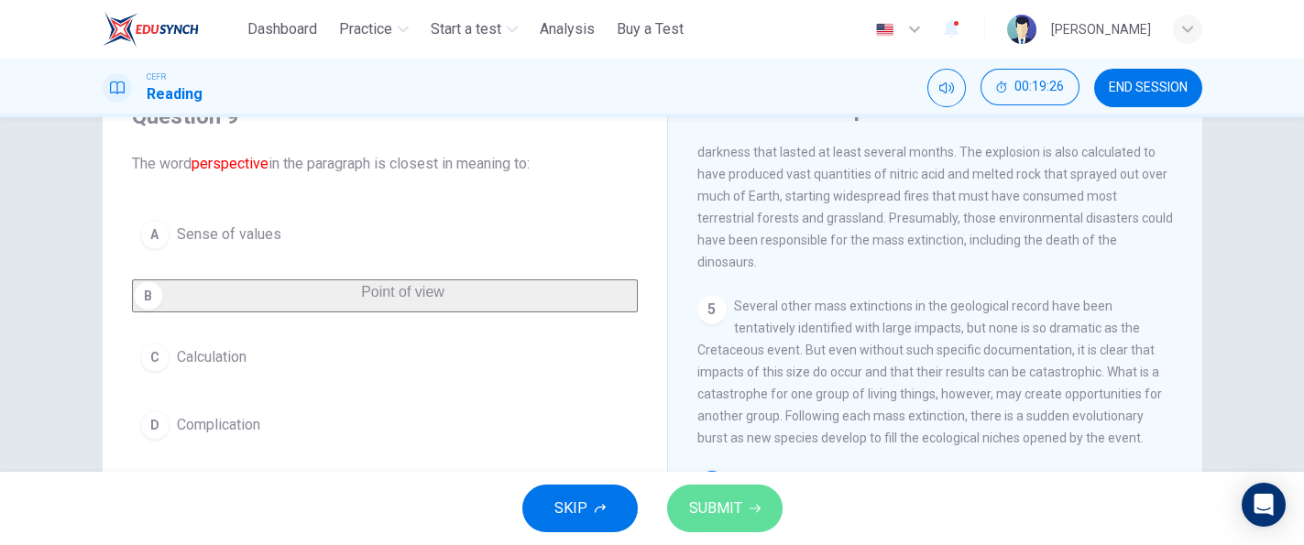
click at [718, 496] on span "SUBMIT" at bounding box center [715, 509] width 53 height 26
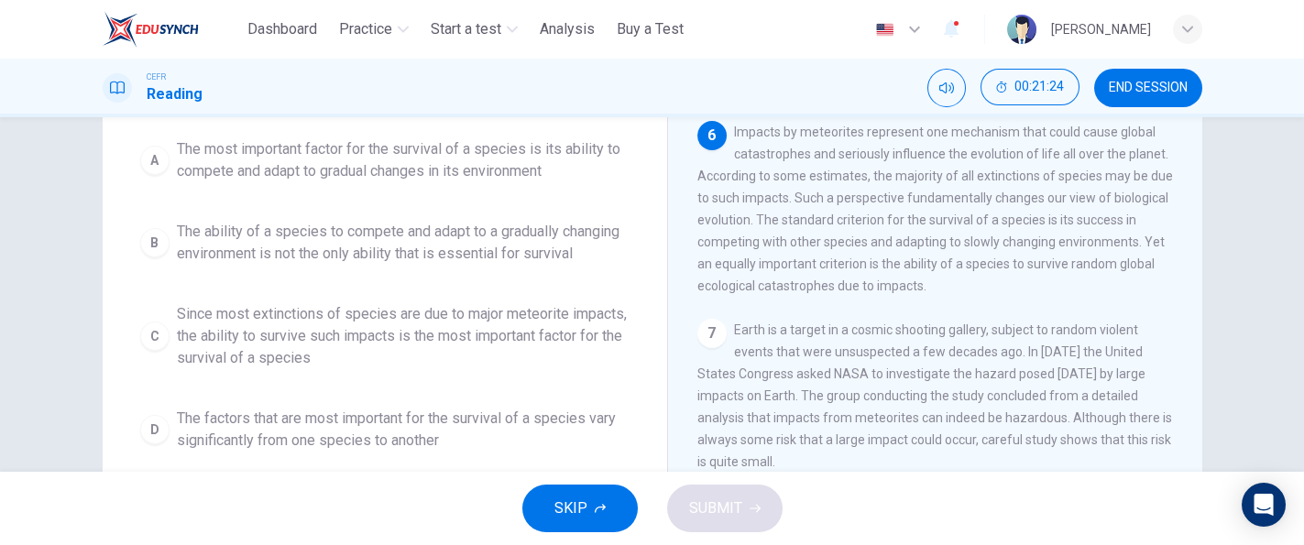
scroll to position [71, 0]
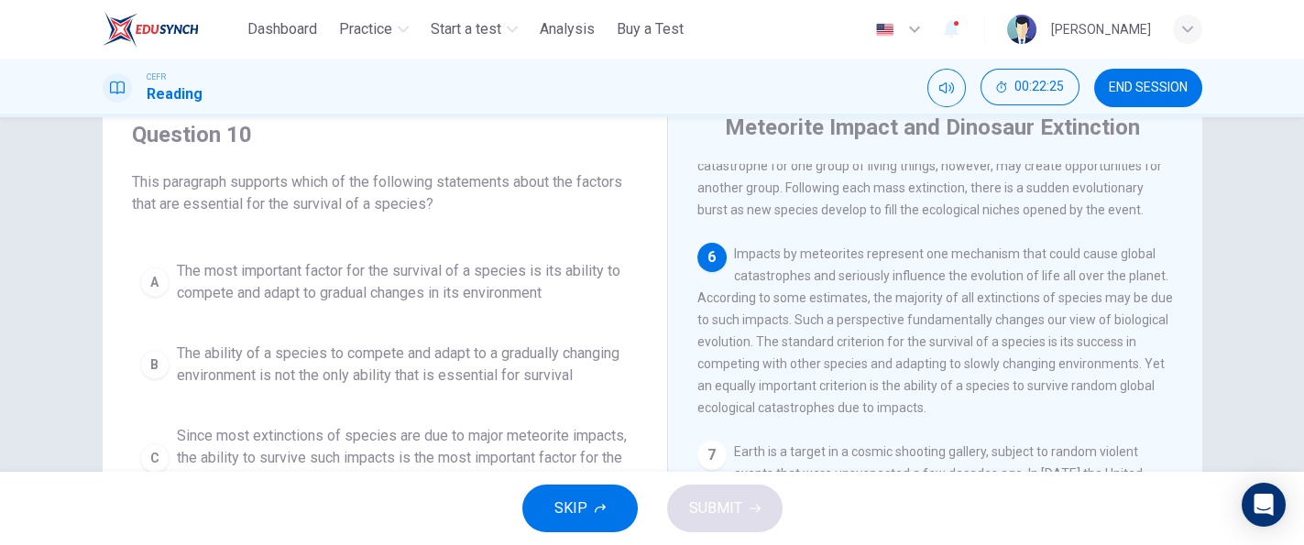
drag, startPoint x: 1290, startPoint y: 265, endPoint x: 1293, endPoint y: 274, distance: 9.6
click at [1293, 274] on div "Question 10 This paragraph supports which of the following statements about the…" at bounding box center [652, 294] width 1304 height 355
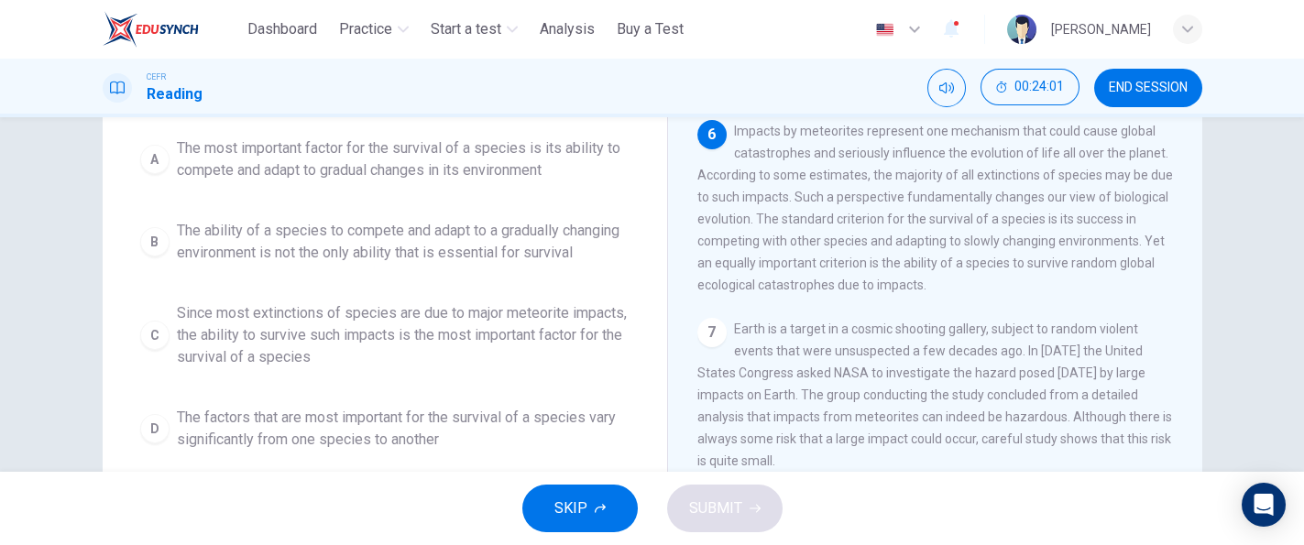
scroll to position [198, 0]
click at [619, 242] on span "The ability of a species to compete and adapt to a gradually changing environme…" at bounding box center [403, 237] width 453 height 44
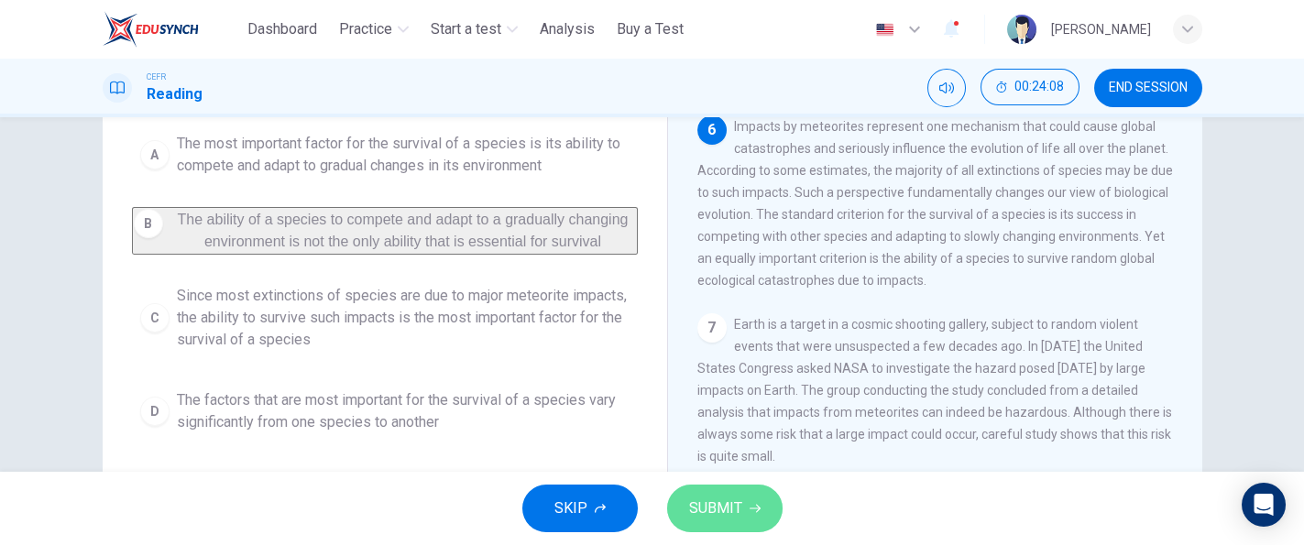
click at [735, 506] on span "SUBMIT" at bounding box center [715, 509] width 53 height 26
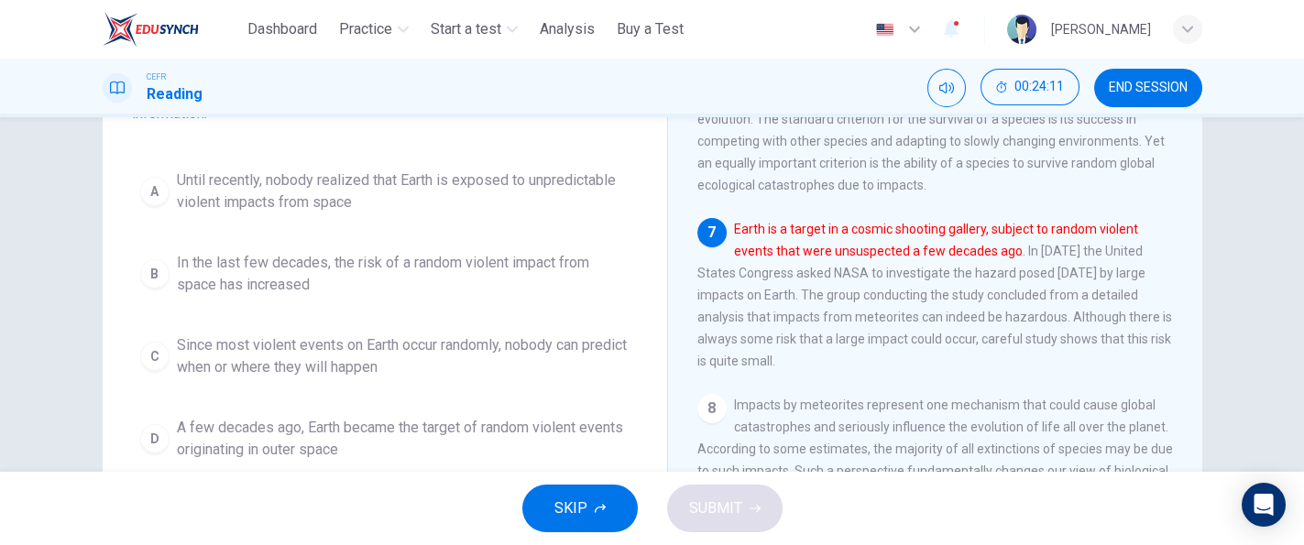
scroll to position [291, 0]
click at [862, 191] on span "Impacts by meteorites represent one mechanism that could cause global catastrop…" at bounding box center [934, 110] width 475 height 169
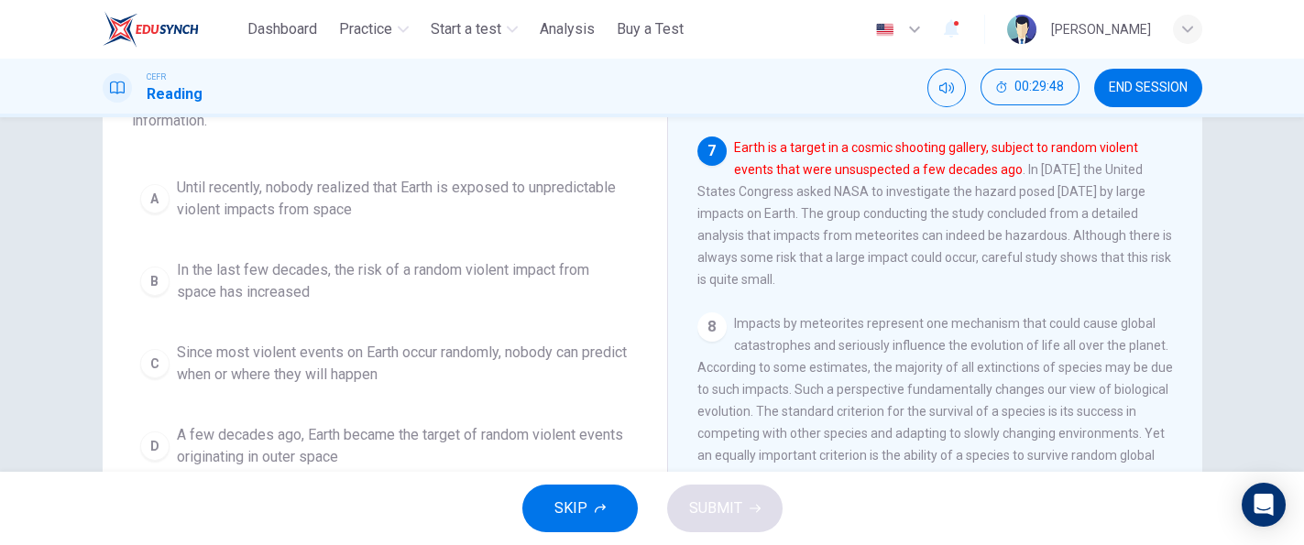
scroll to position [282, 0]
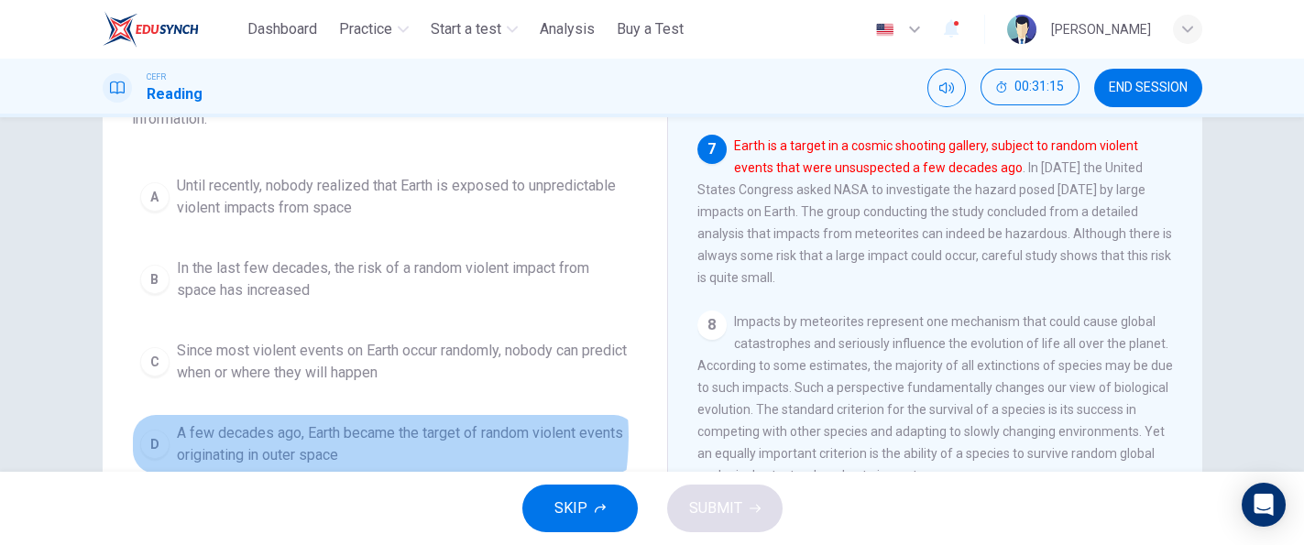
click at [371, 434] on span "A few decades ago, Earth became the target of random violent events originating…" at bounding box center [403, 444] width 453 height 44
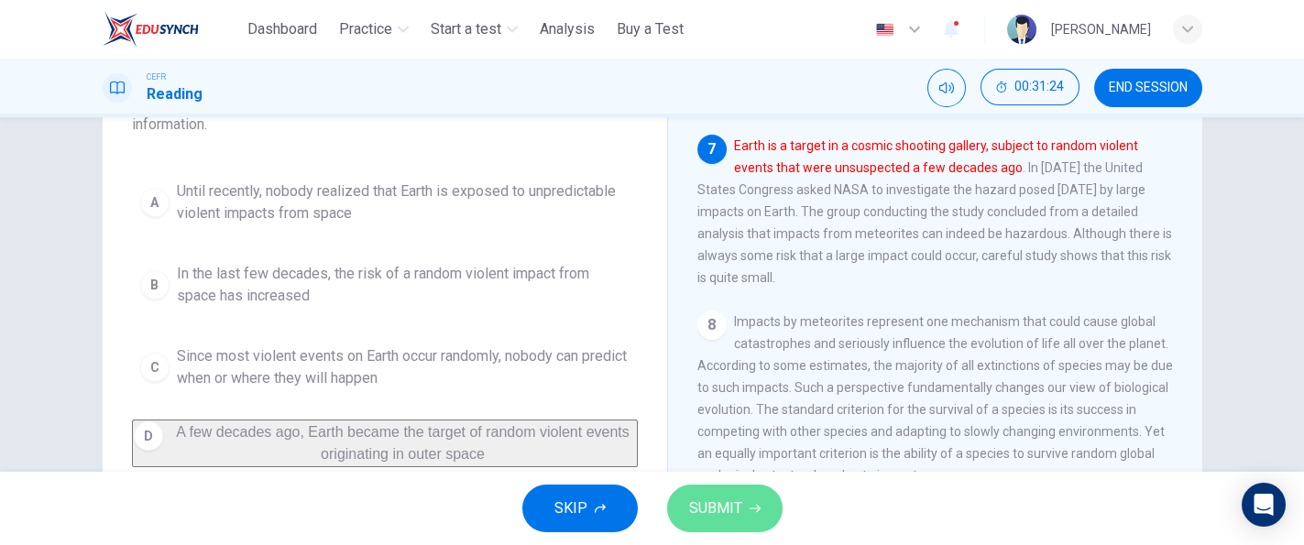
click at [768, 495] on button "SUBMIT" at bounding box center [724, 509] width 115 height 48
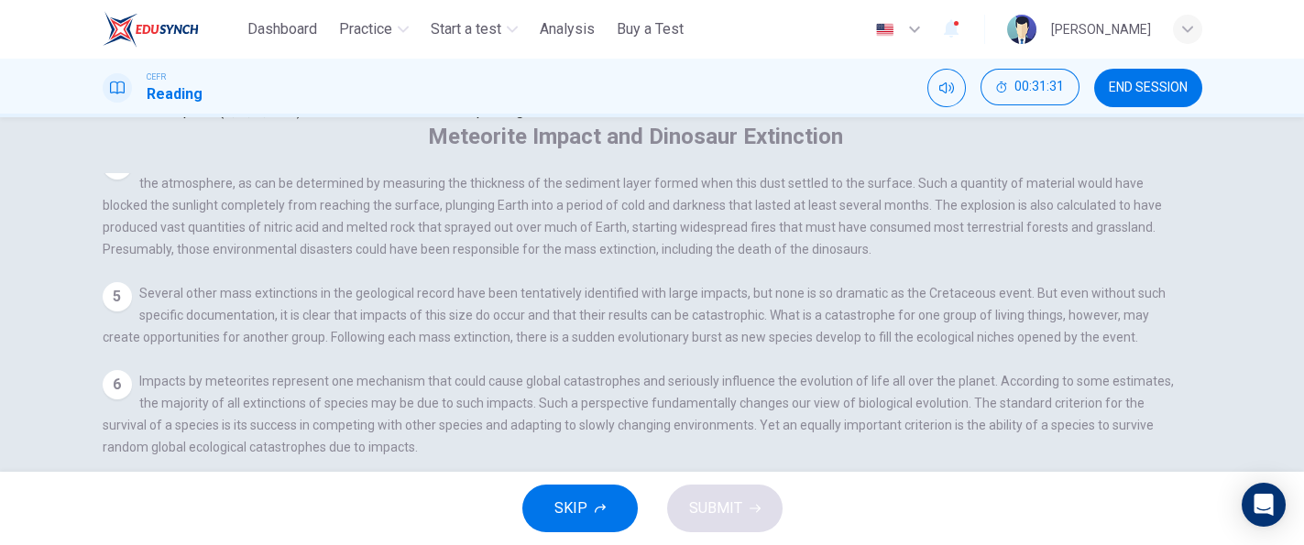
scroll to position [250, 0]
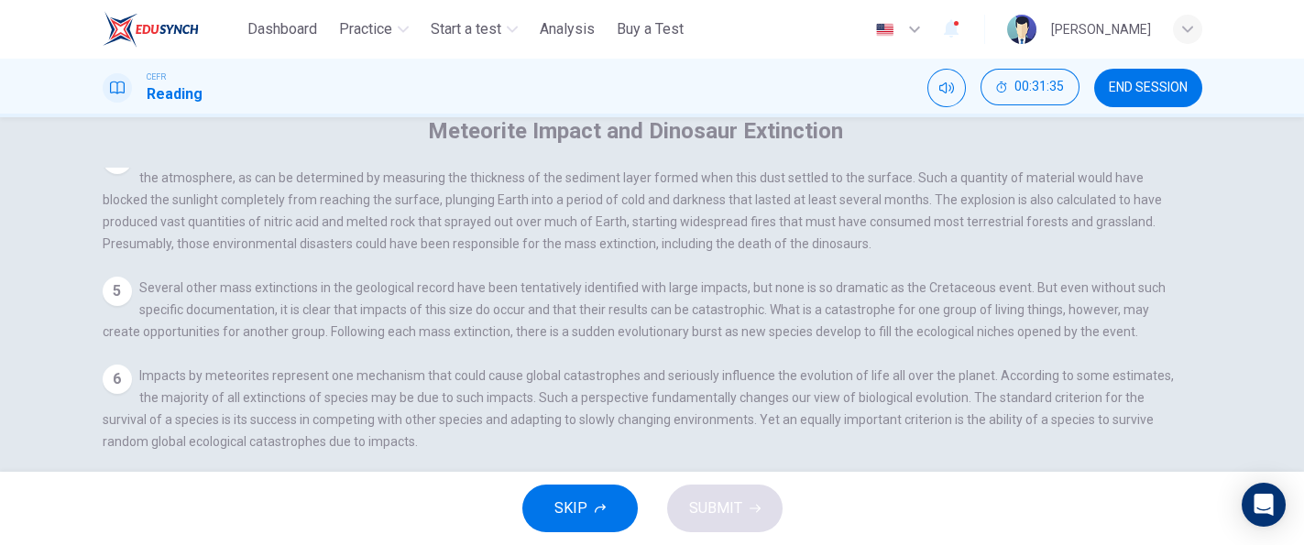
drag, startPoint x: 1193, startPoint y: 366, endPoint x: 1190, endPoint y: 377, distance: 11.3
click at [1190, 377] on div "Meteorite Impact and Dinosaur Extinction 1 There is increasing evidence that th…" at bounding box center [652, 405] width 1099 height 578
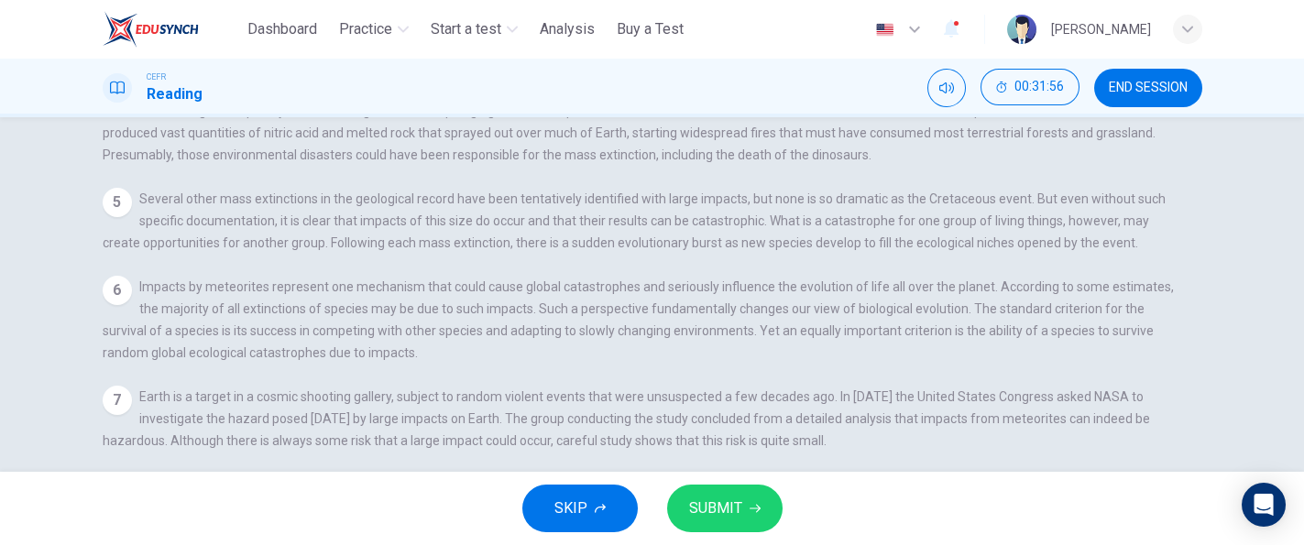
scroll to position [341, 0]
drag, startPoint x: 1190, startPoint y: 305, endPoint x: 1185, endPoint y: 332, distance: 27.1
click at [1185, 332] on div "Meteorite Impact and Dinosaur Extinction 1 There is increasing evidence that th…" at bounding box center [652, 315] width 1099 height 578
click at [229, 542] on input at bounding box center [166, 550] width 126 height 16
click at [751, 513] on button "SUBMIT" at bounding box center [724, 509] width 115 height 48
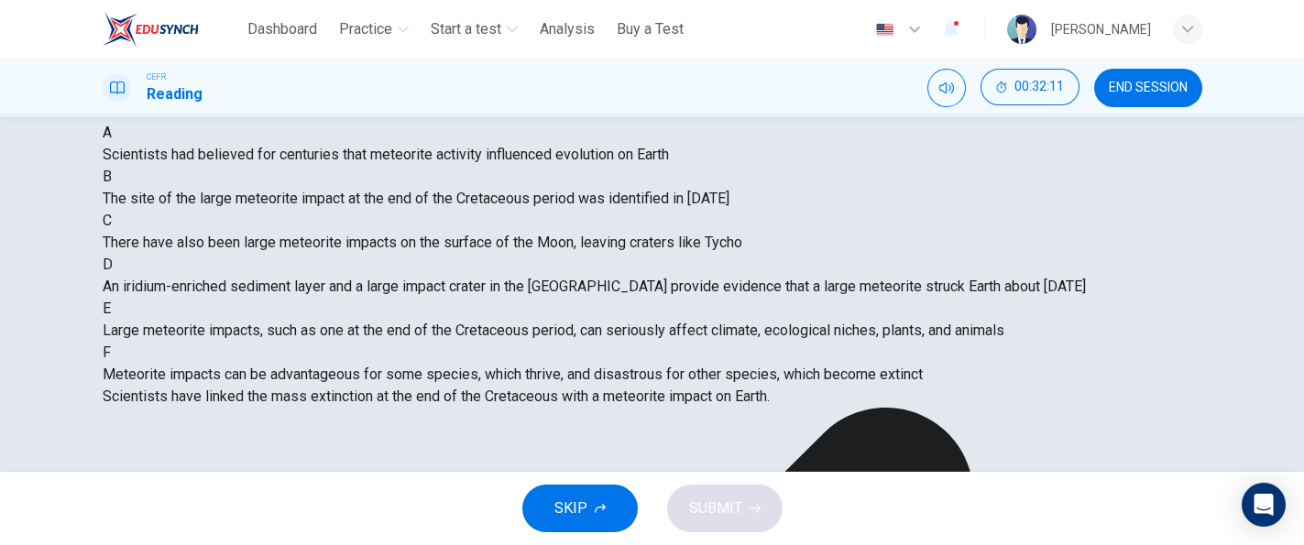
drag, startPoint x: 1263, startPoint y: 361, endPoint x: 1287, endPoint y: 335, distance: 35.0
click at [1287, 335] on div "Question 13 View Text Directions: An introductory sentence for a brief summary …" at bounding box center [652, 294] width 1304 height 355
drag, startPoint x: 1287, startPoint y: 335, endPoint x: 1293, endPoint y: 290, distance: 45.2
click at [1293, 290] on div "Question 13 View Text Directions: An introductory sentence for a brief summary …" at bounding box center [652, 294] width 1304 height 355
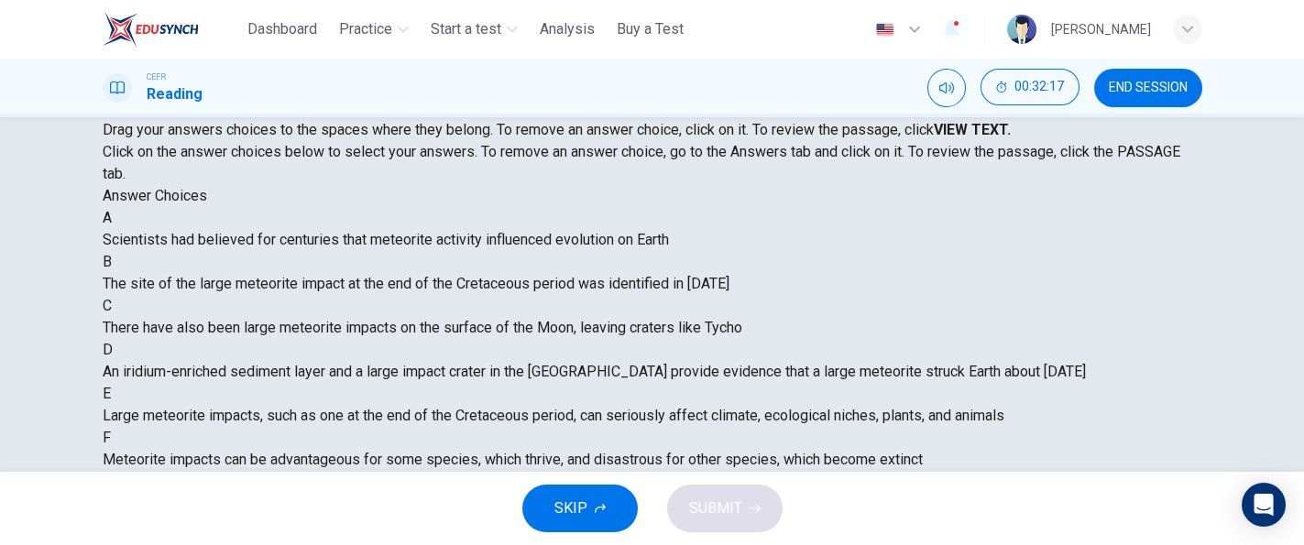
scroll to position [0, 0]
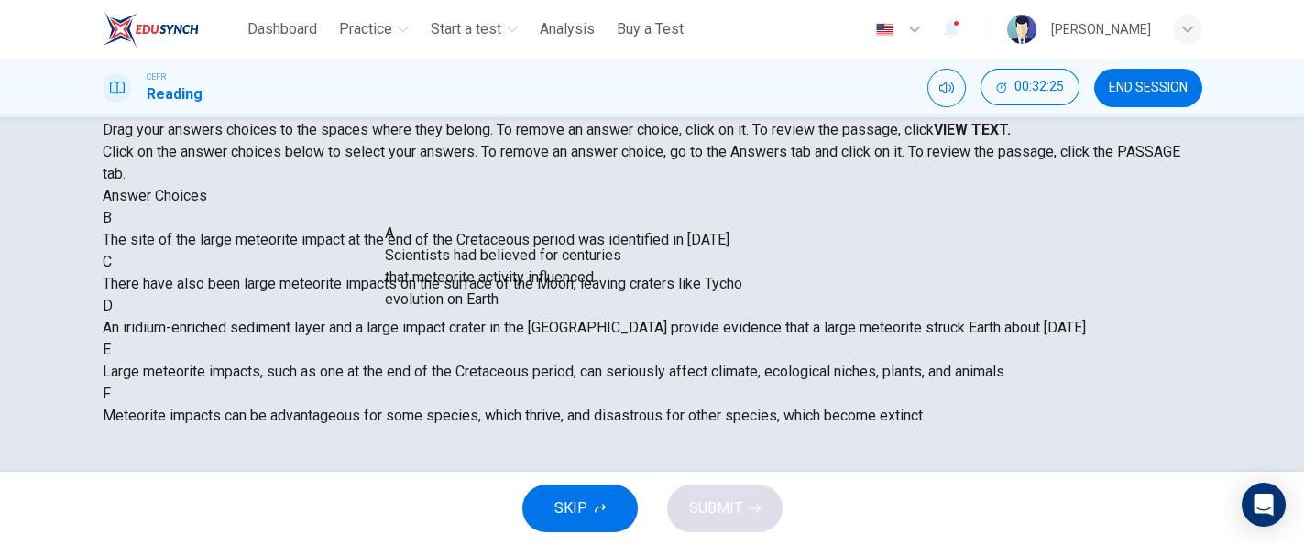
drag, startPoint x: 299, startPoint y: 280, endPoint x: 584, endPoint y: 284, distance: 285.9
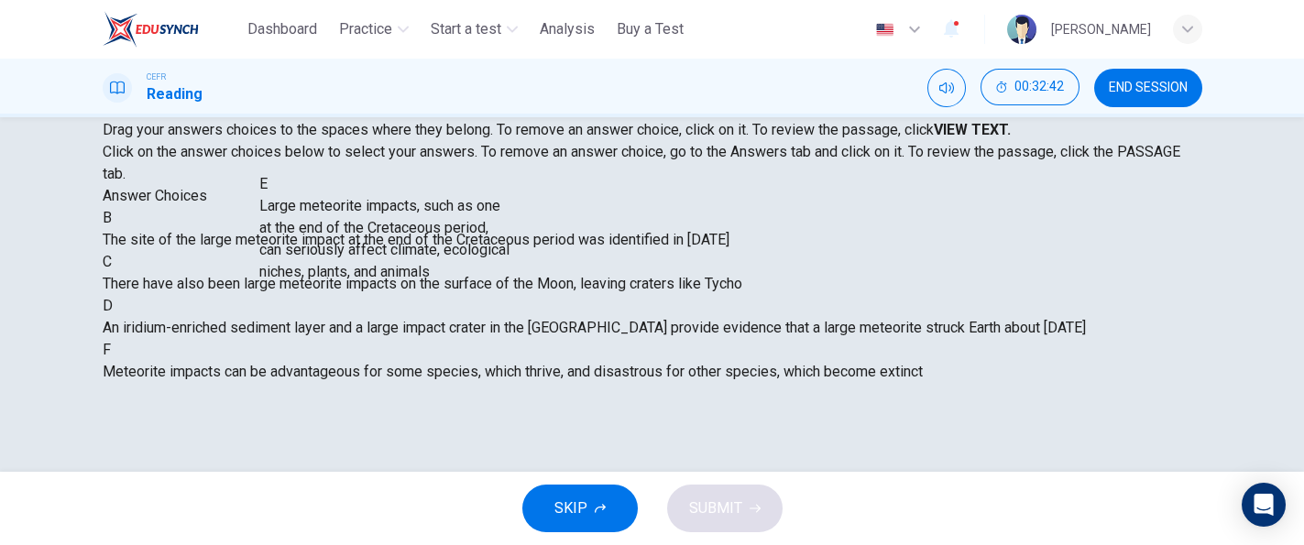
scroll to position [247, 0]
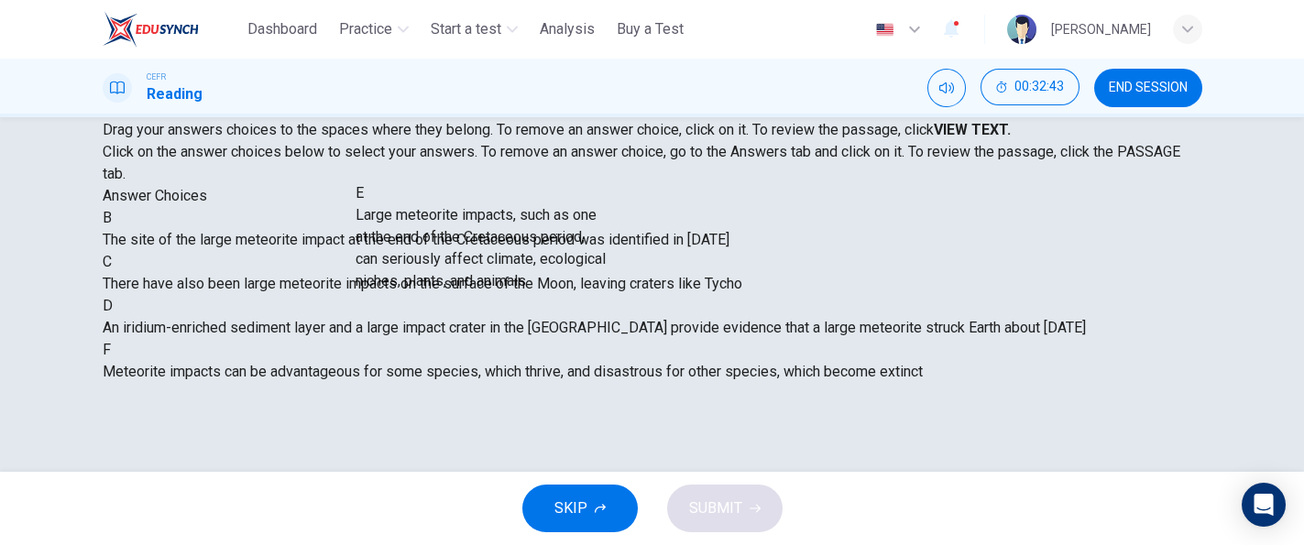
drag, startPoint x: 267, startPoint y: 313, endPoint x: 529, endPoint y: 318, distance: 262.1
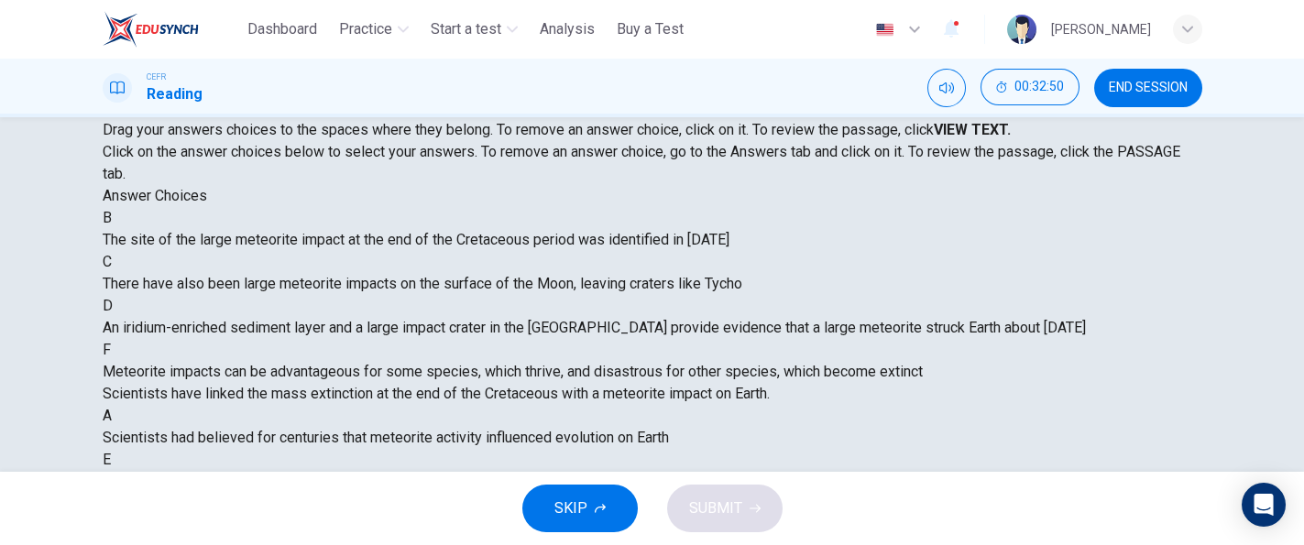
drag, startPoint x: 1283, startPoint y: 311, endPoint x: 1283, endPoint y: 331, distance: 20.2
click at [1283, 331] on div "Question 13 View Text Directions: An introductory sentence for a brief summary …" at bounding box center [652, 294] width 1304 height 355
drag, startPoint x: 1283, startPoint y: 331, endPoint x: 1277, endPoint y: 351, distance: 20.9
click at [1277, 351] on div "Question 13 View Text Directions: An introductory sentence for a brief summary …" at bounding box center [652, 294] width 1304 height 355
drag, startPoint x: 950, startPoint y: 276, endPoint x: 554, endPoint y: 351, distance: 402.8
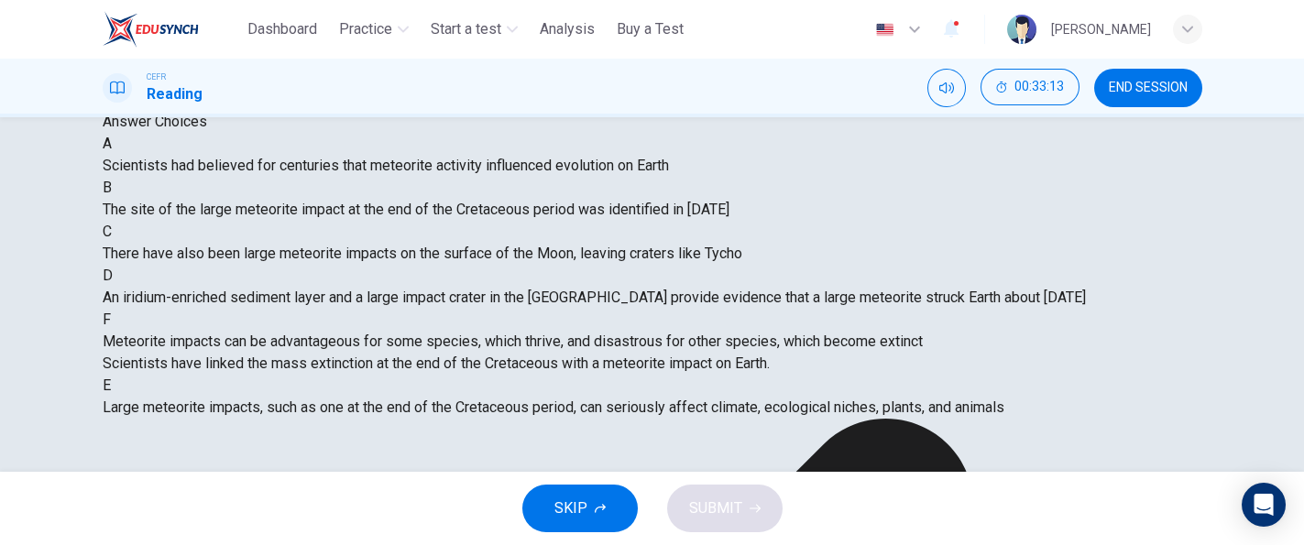
scroll to position [57, 0]
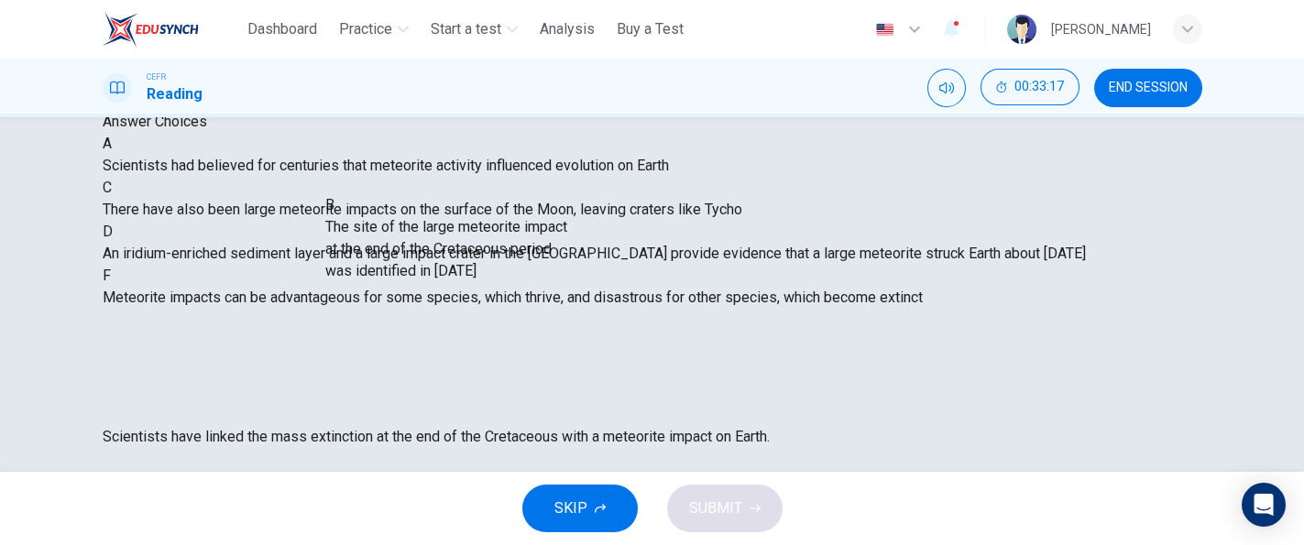
drag, startPoint x: 284, startPoint y: 260, endPoint x: 495, endPoint y: 233, distance: 212.5
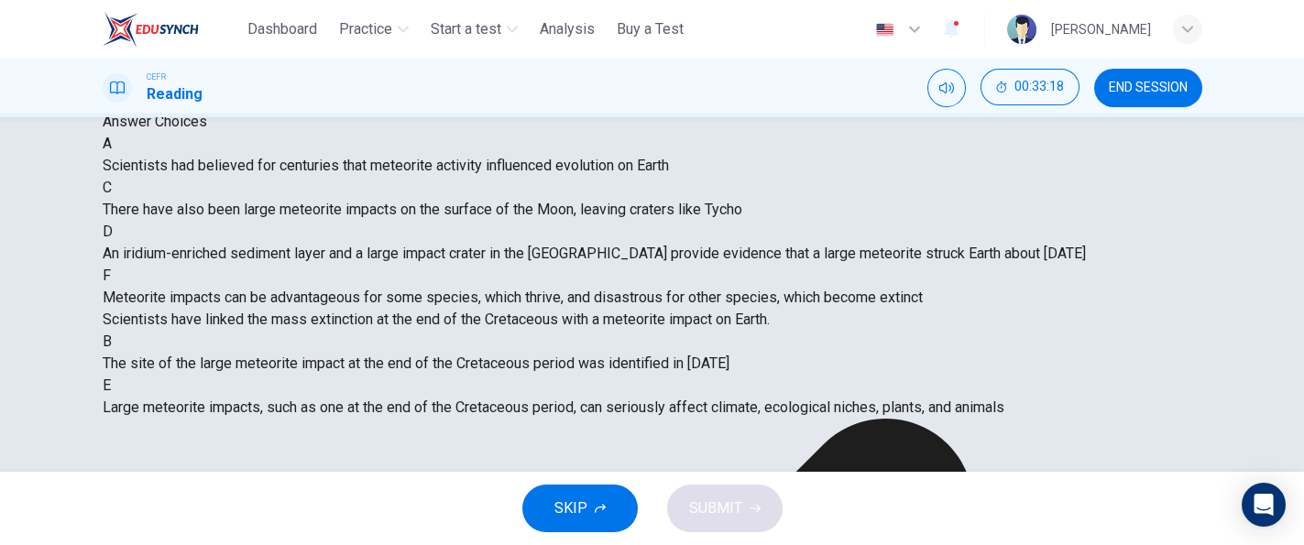
scroll to position [0, 0]
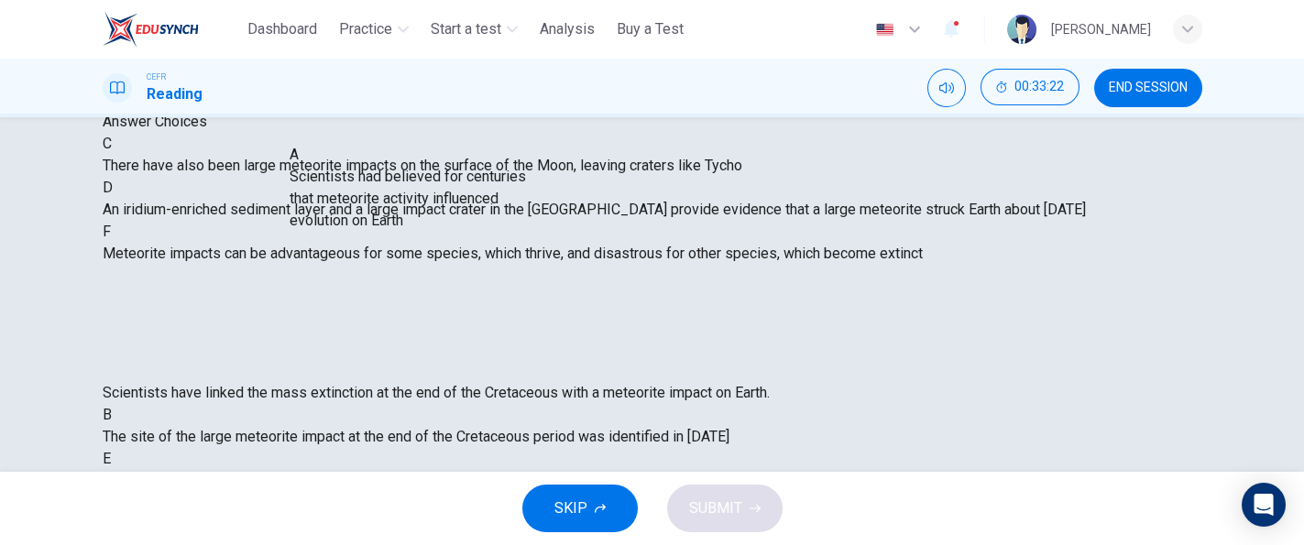
drag, startPoint x: 264, startPoint y: 207, endPoint x: 557, endPoint y: 234, distance: 294.4
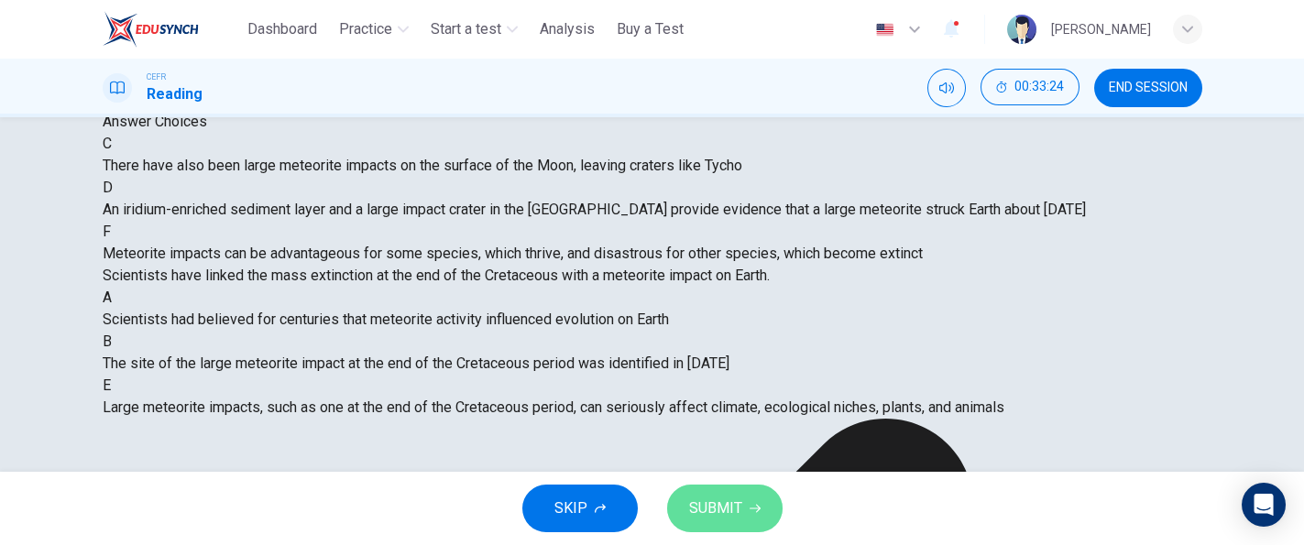
click at [730, 496] on span "SUBMIT" at bounding box center [715, 509] width 53 height 26
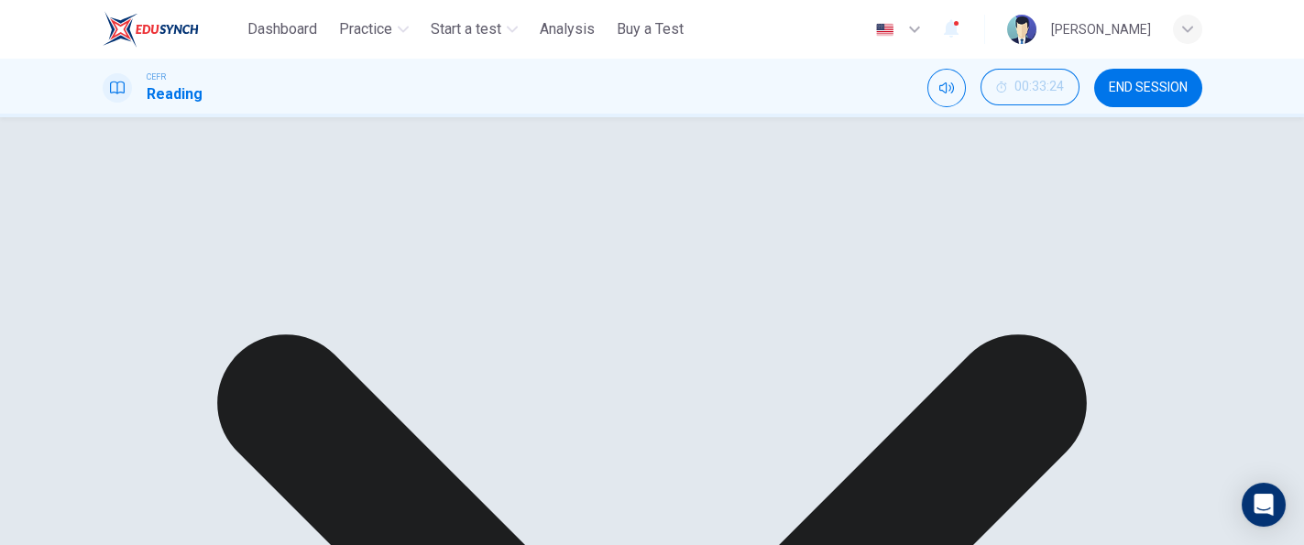
drag, startPoint x: 419, startPoint y: 275, endPoint x: 443, endPoint y: 273, distance: 24.8
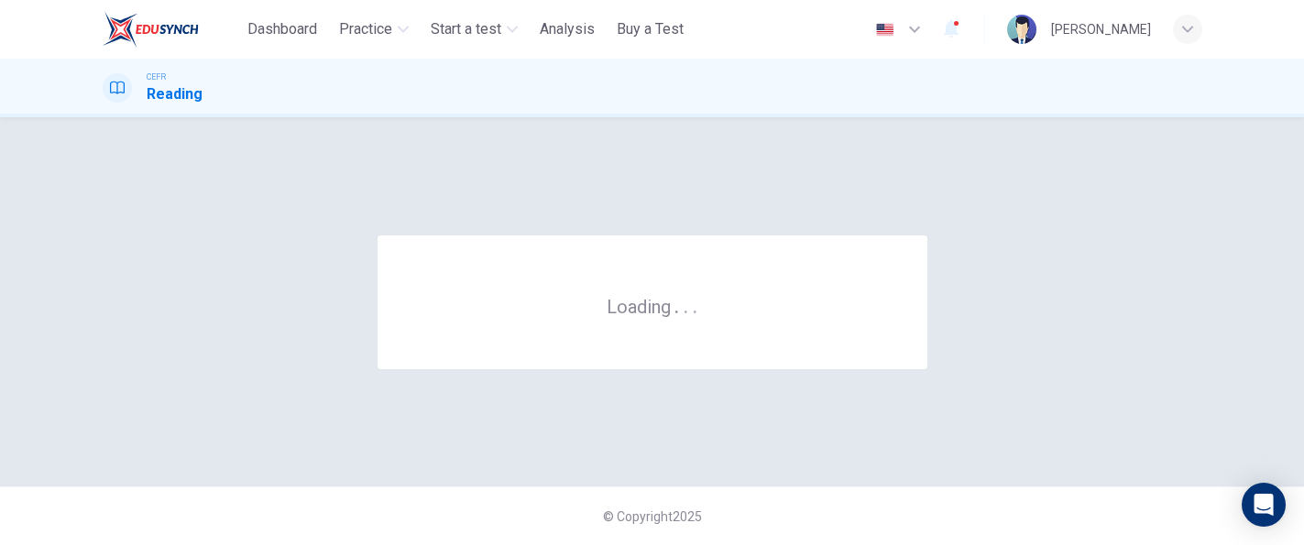
scroll to position [0, 0]
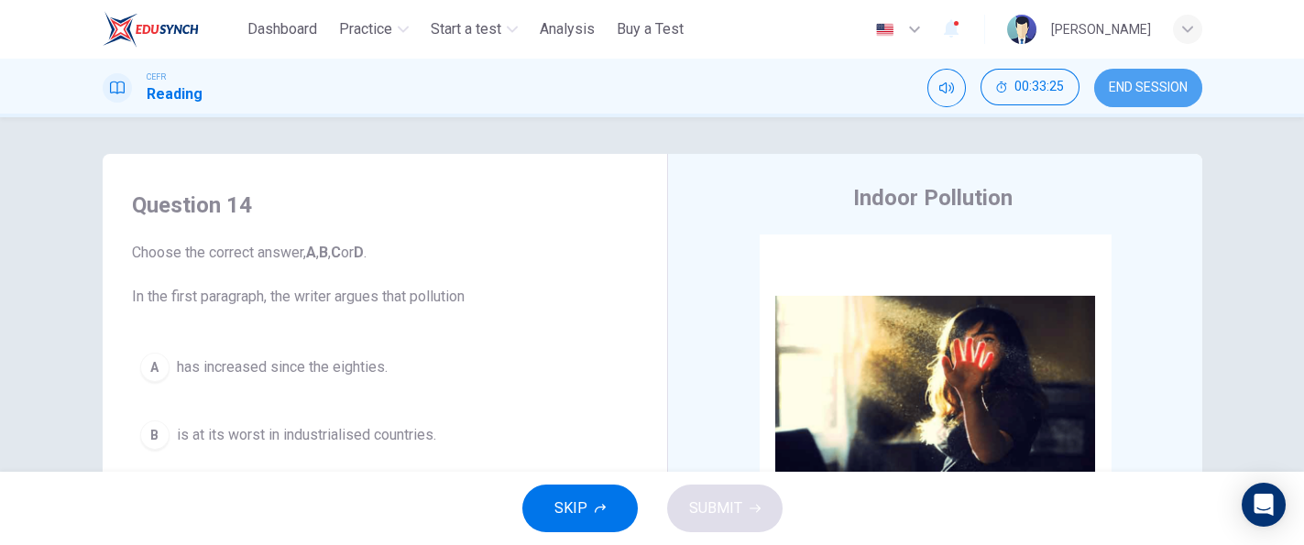
click at [1176, 97] on button "END SESSION" at bounding box center [1148, 88] width 108 height 38
